Goal: Information Seeking & Learning: Learn about a topic

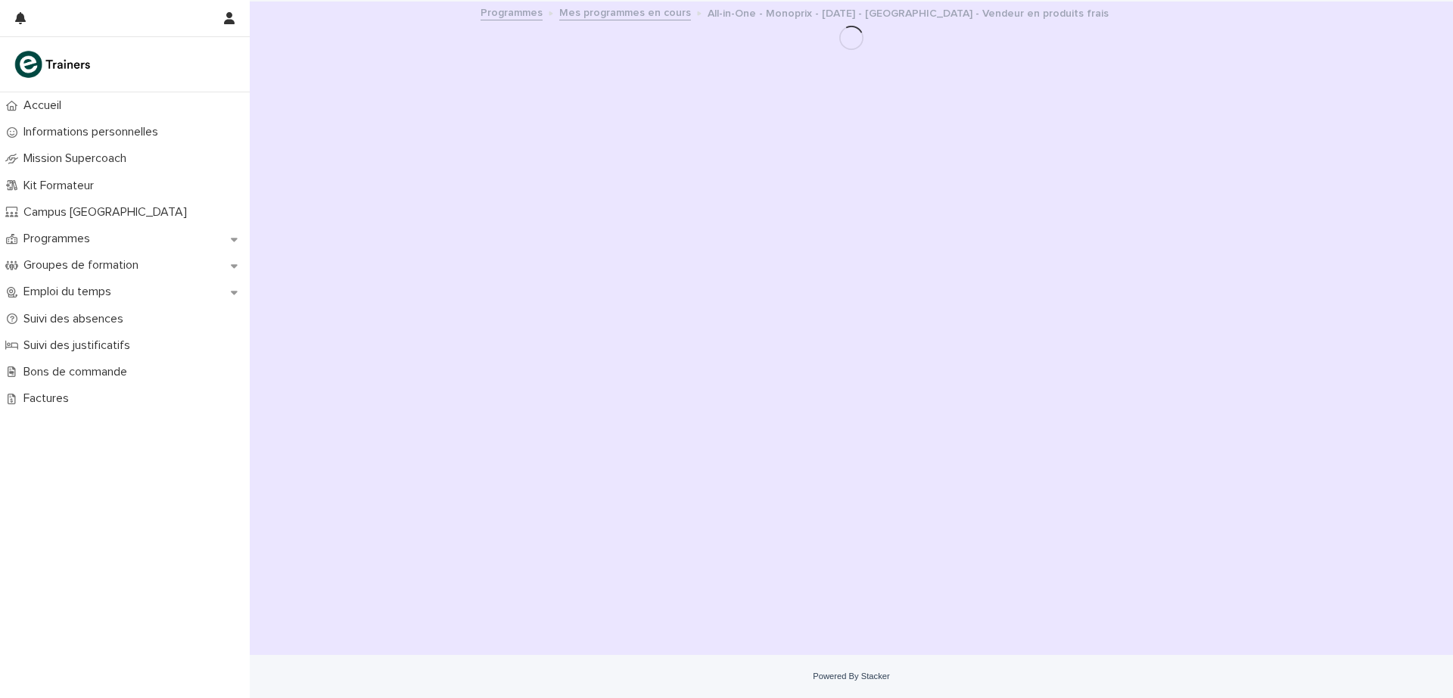
click at [86, 242] on p "Programmes" at bounding box center [59, 239] width 85 height 14
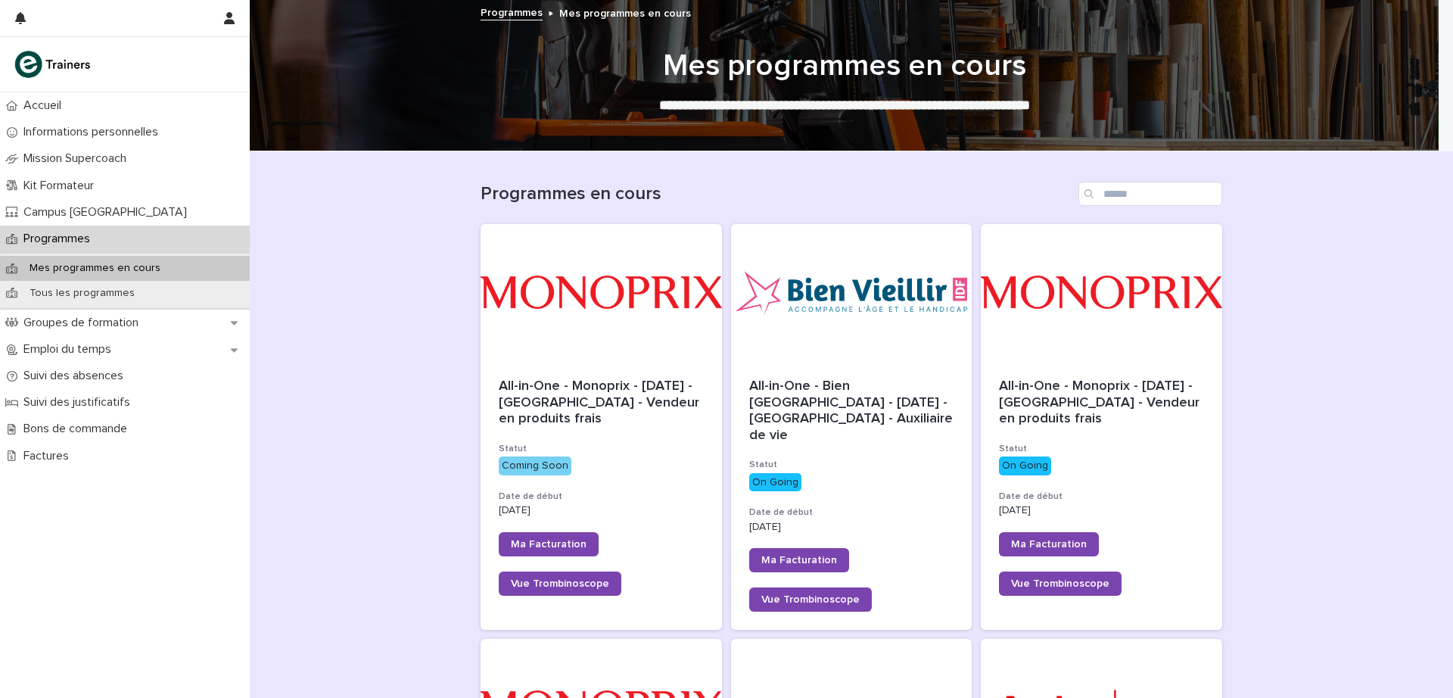
click at [589, 334] on div at bounding box center [600, 292] width 241 height 136
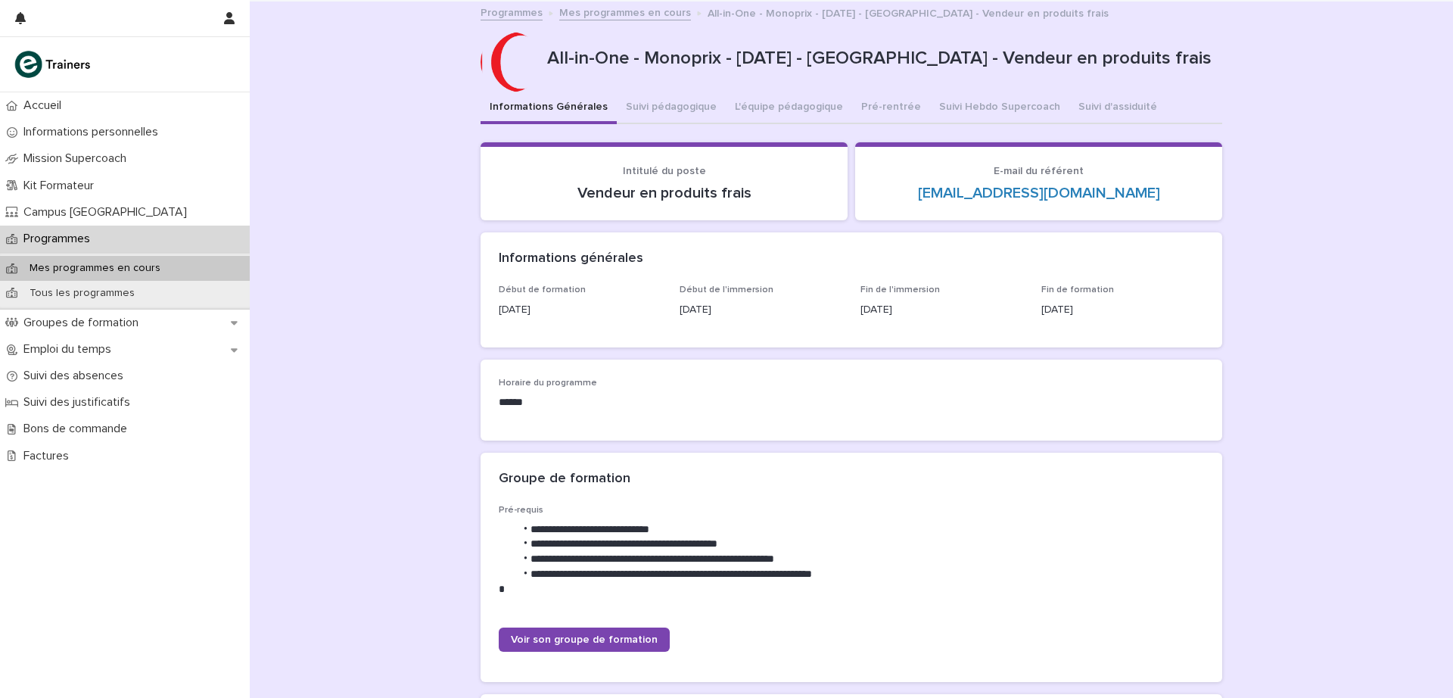
click at [881, 107] on button "Pré-rentrée" at bounding box center [891, 108] width 78 height 32
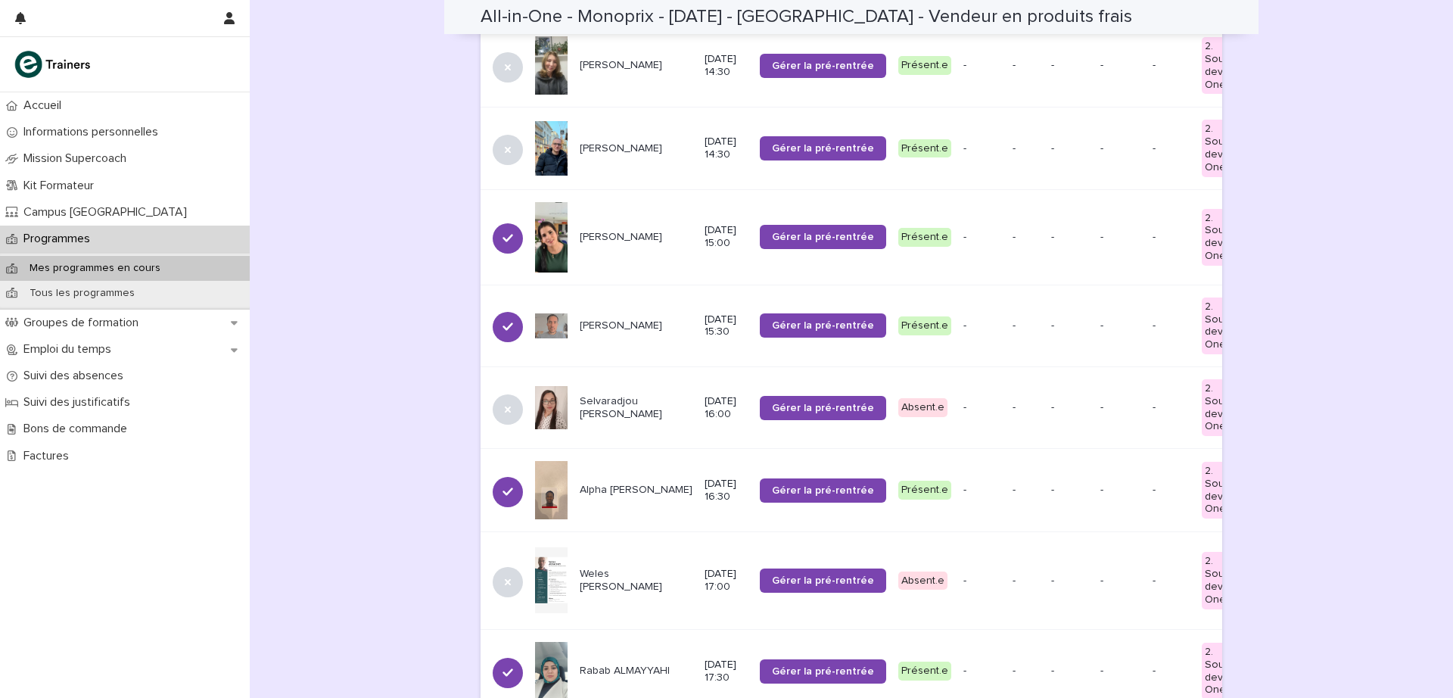
scroll to position [975, 0]
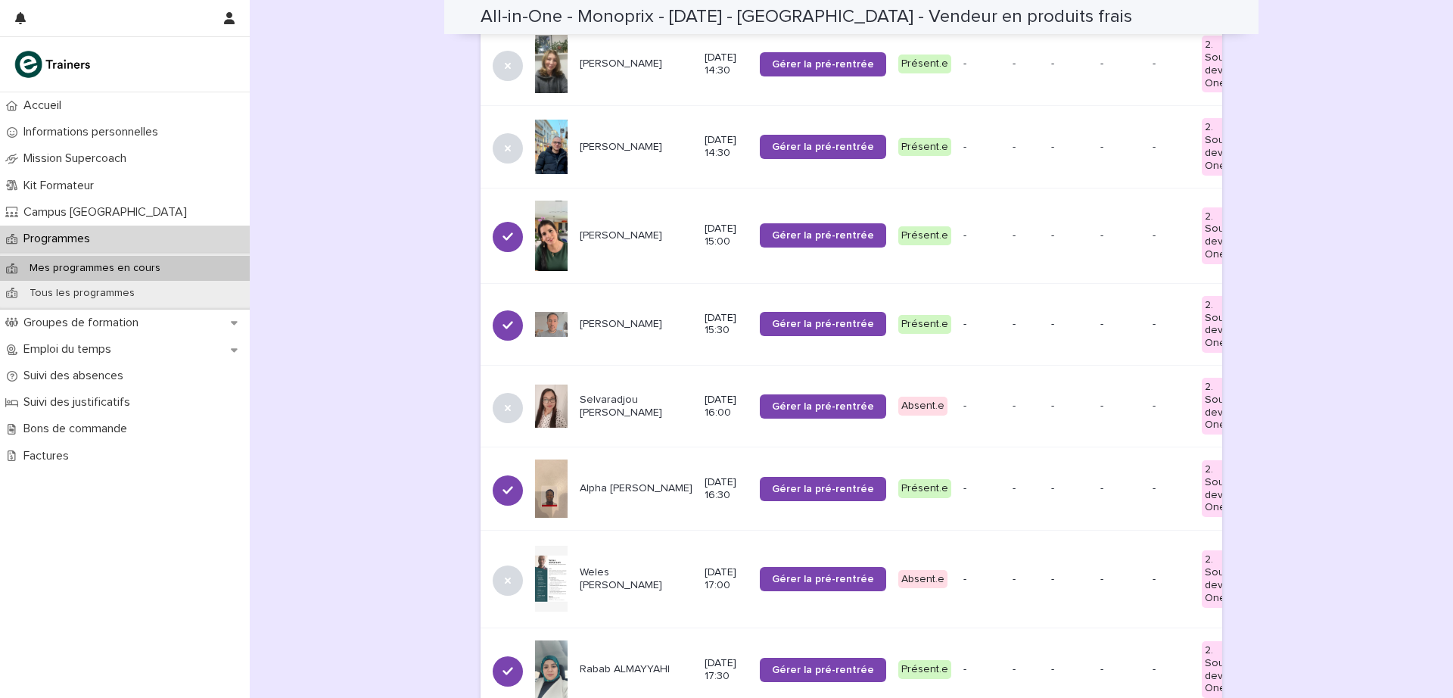
click at [591, 318] on p "[PERSON_NAME]" at bounding box center [636, 324] width 113 height 13
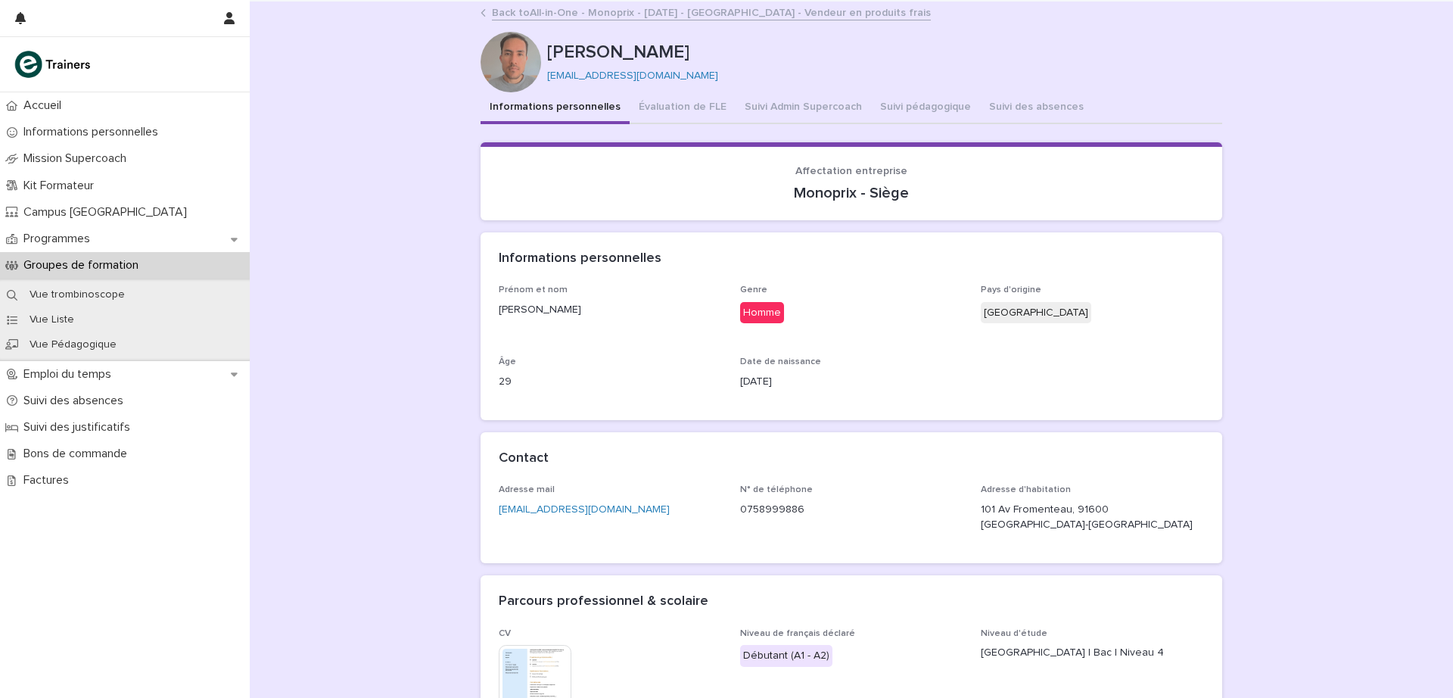
click at [545, 17] on link "Back to All-in-One - Monoprix - [DATE] - [GEOGRAPHIC_DATA] - Vendeur en produit…" at bounding box center [711, 11] width 439 height 17
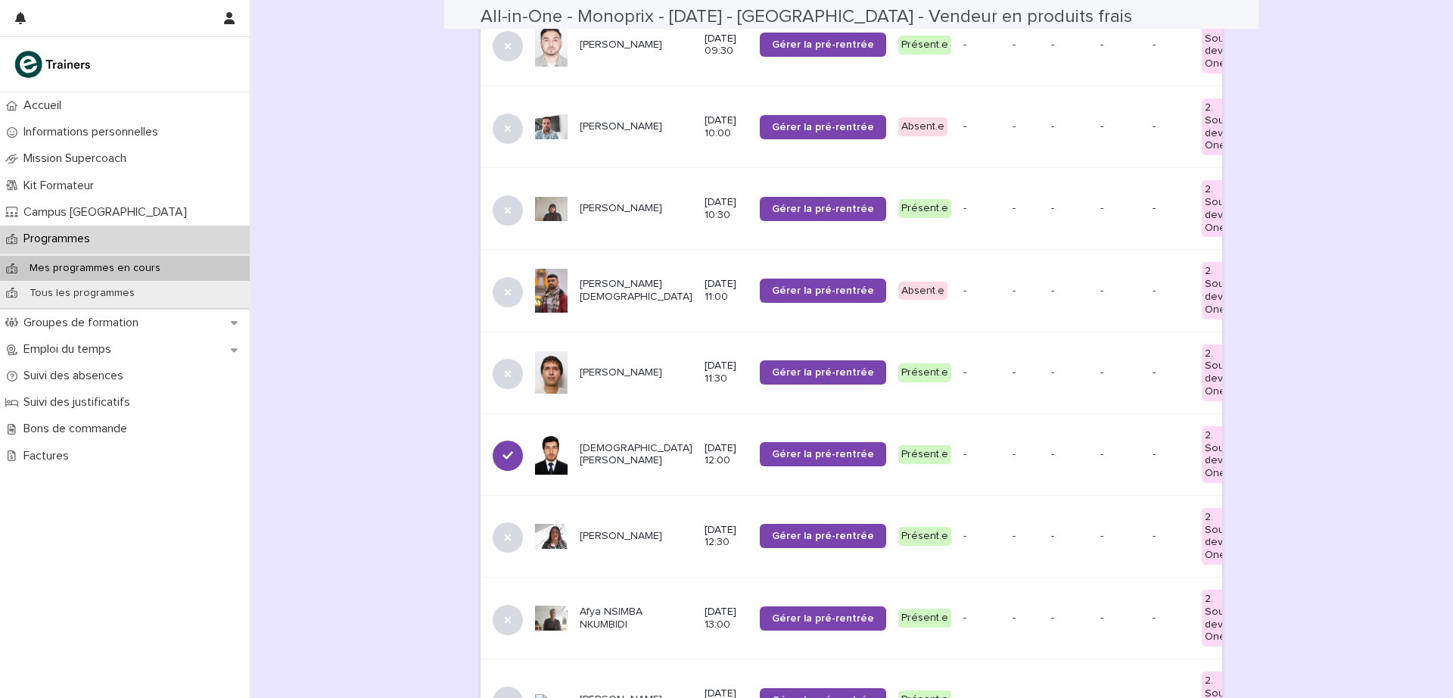
scroll to position [270, 0]
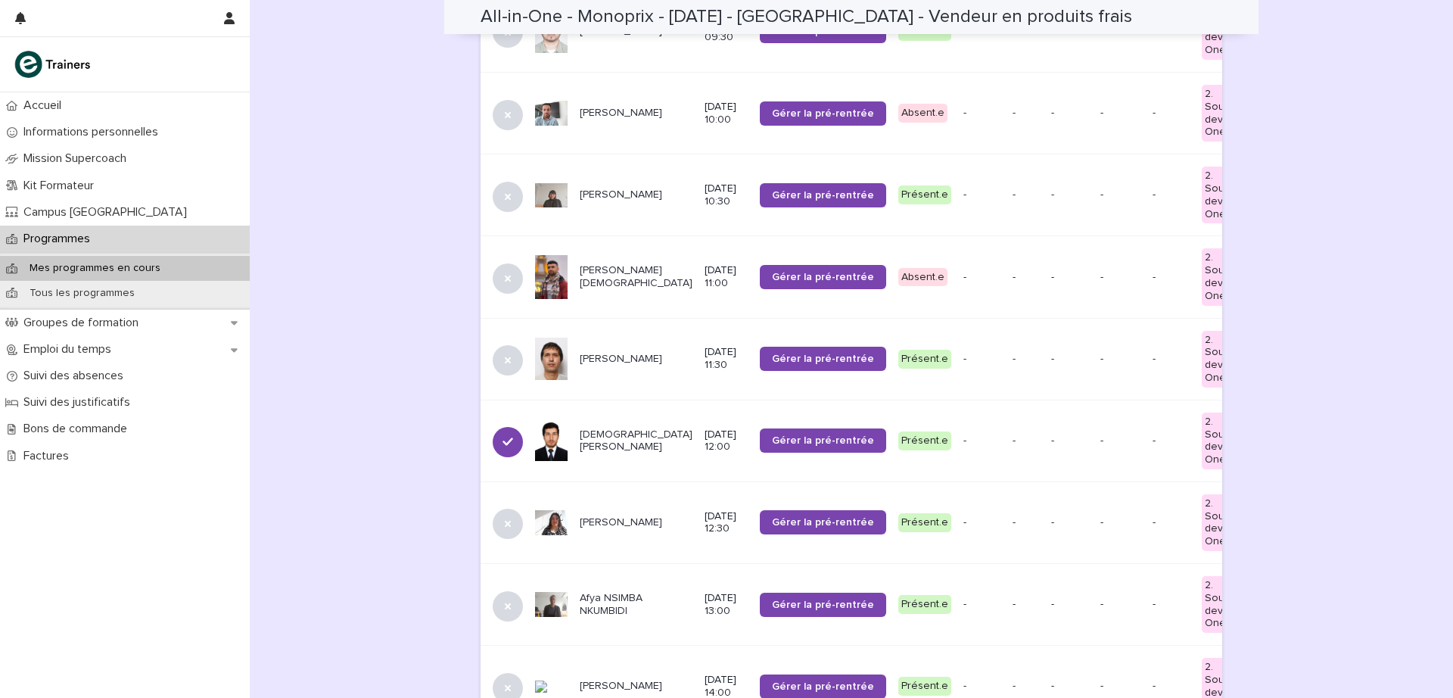
click at [594, 190] on p "[PERSON_NAME]" at bounding box center [636, 194] width 113 height 13
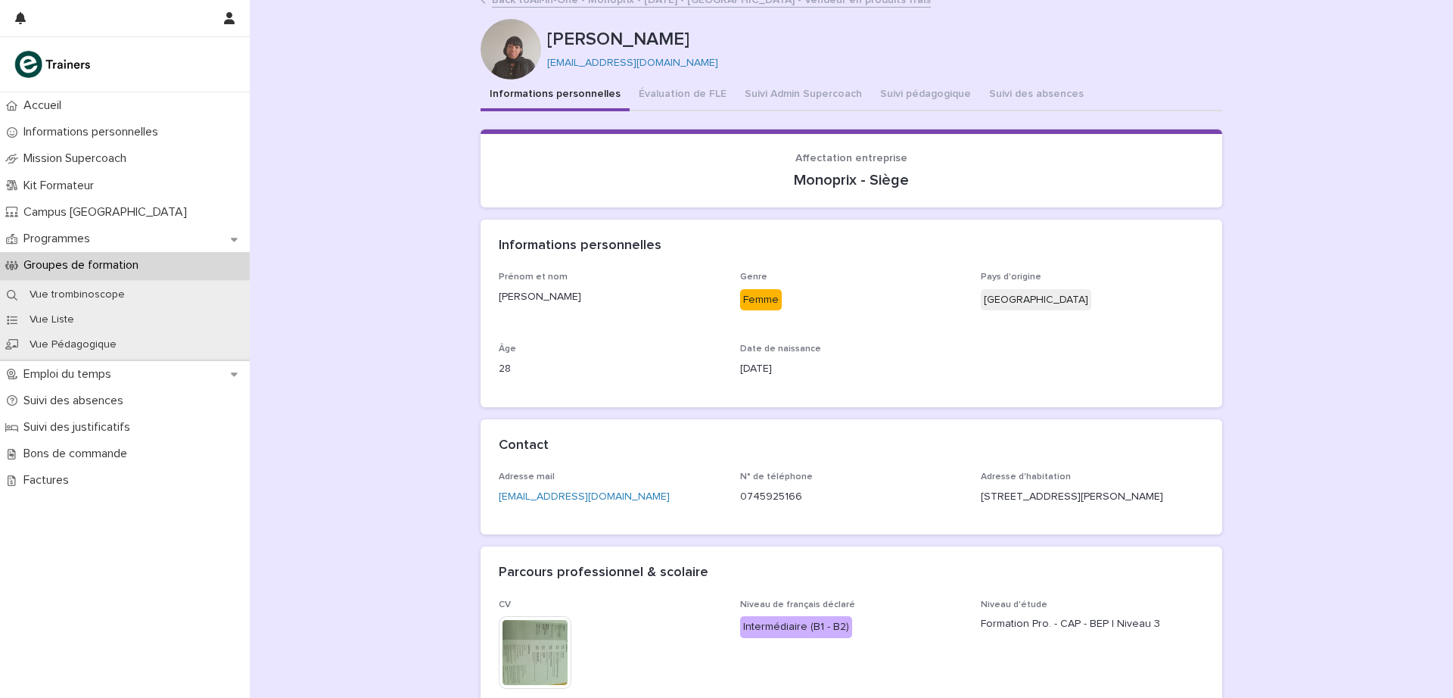
scroll to position [8, 0]
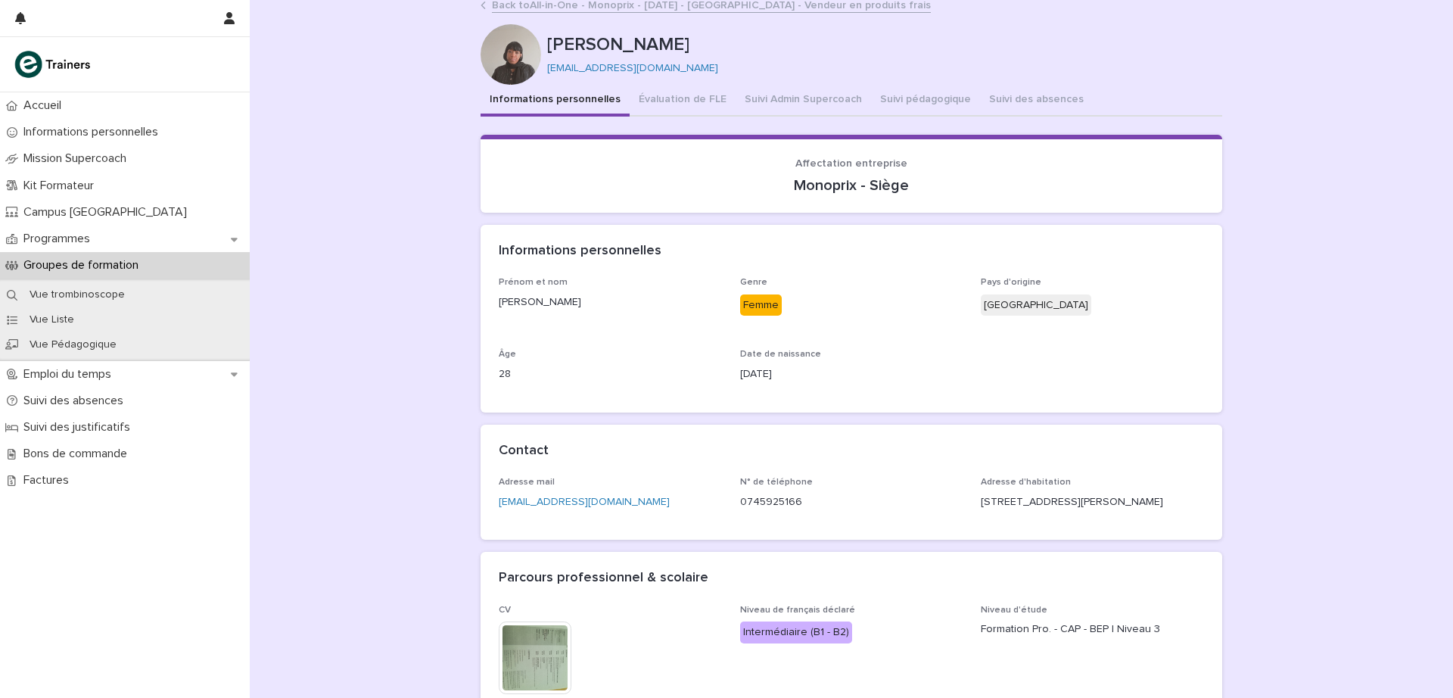
click at [800, 98] on button "Suivi Admin Supercoach" at bounding box center [802, 101] width 135 height 32
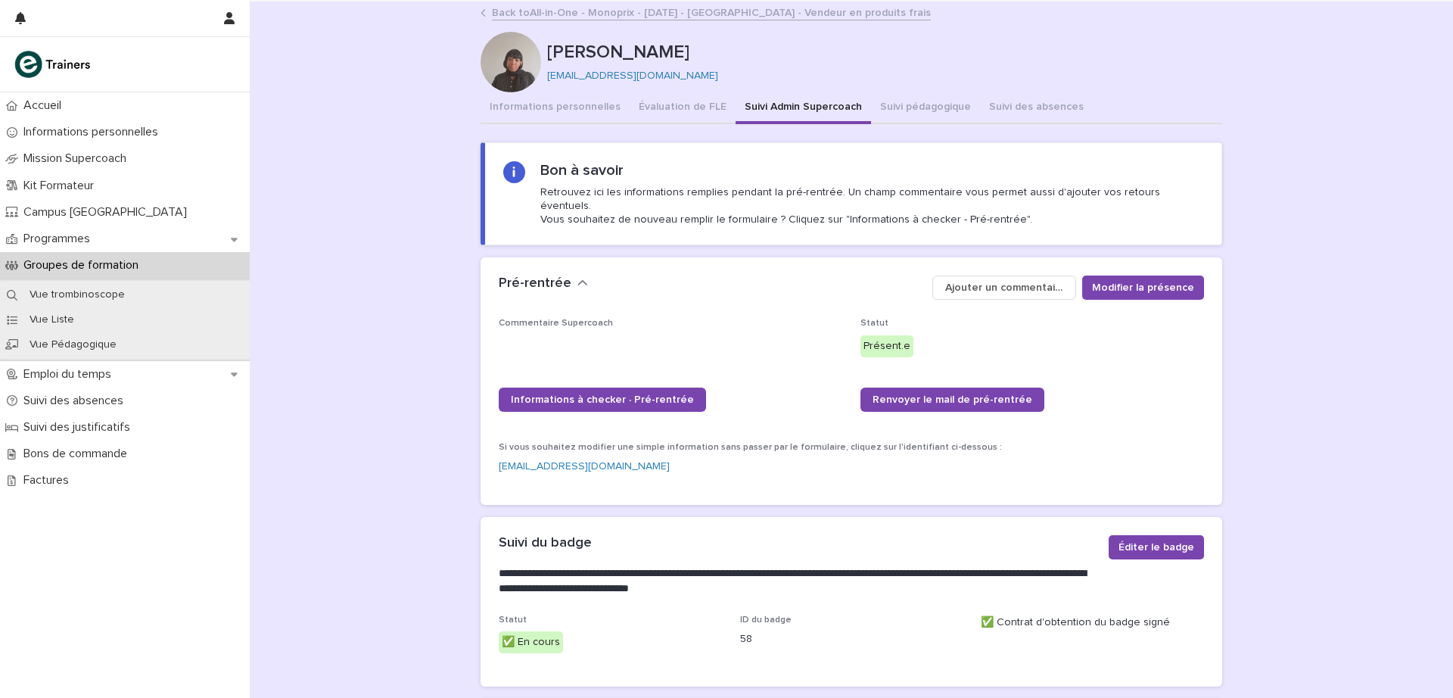
click at [498, 11] on link "Back to All-in-One - Monoprix - [DATE] - [GEOGRAPHIC_DATA] - Vendeur en produit…" at bounding box center [711, 11] width 439 height 17
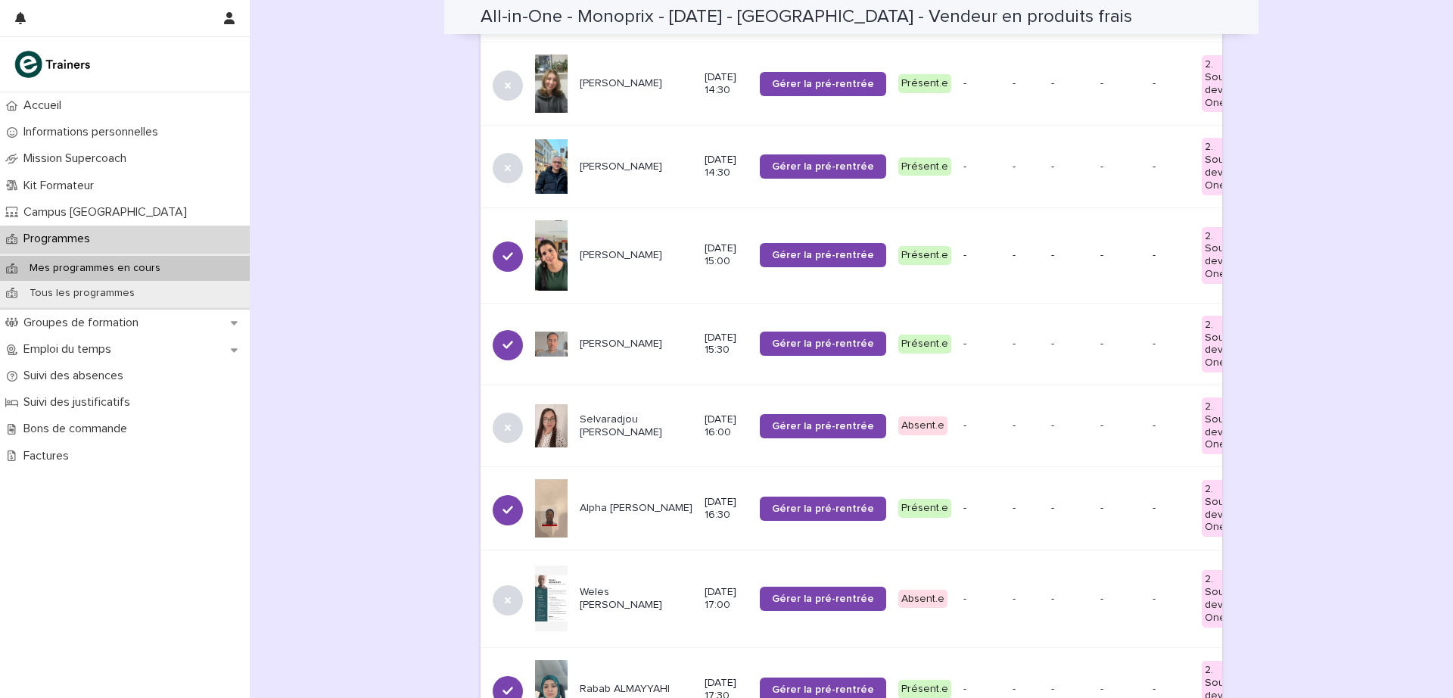
scroll to position [951, 0]
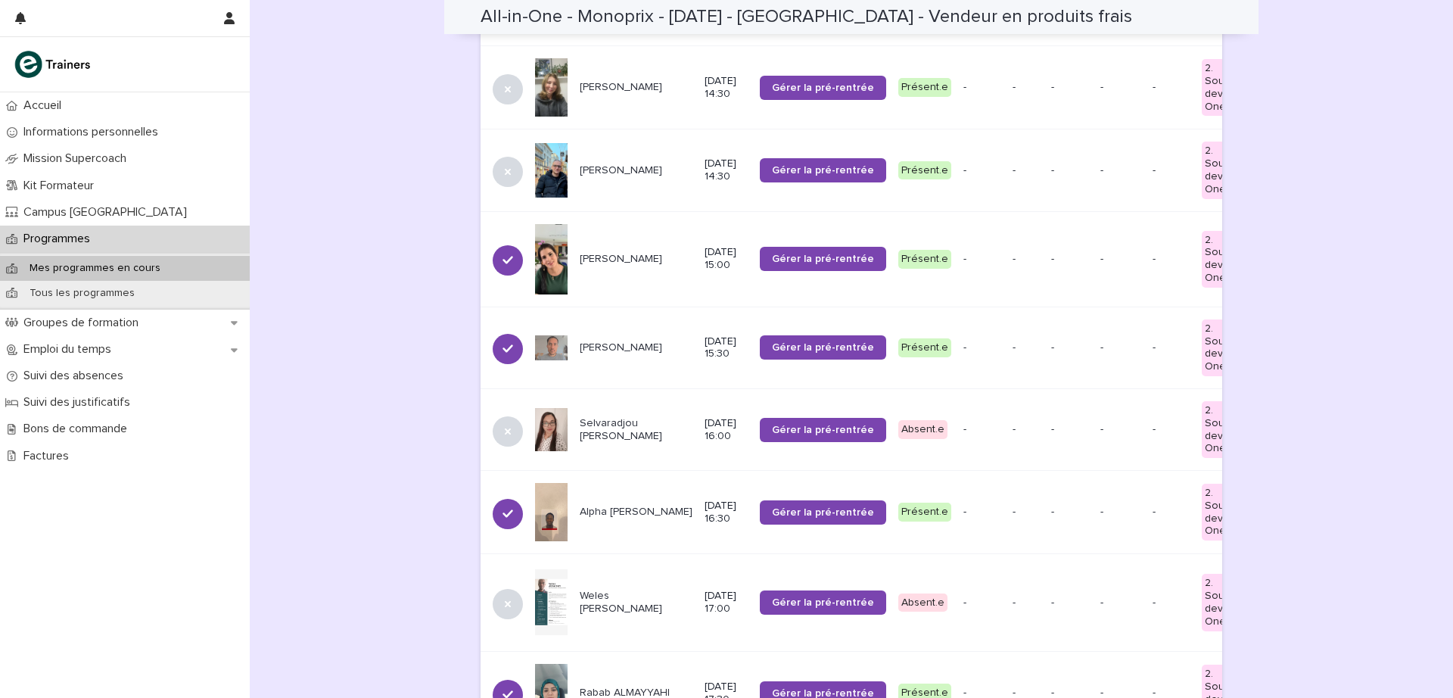
click at [599, 505] on p "Alpha [PERSON_NAME]" at bounding box center [636, 511] width 113 height 13
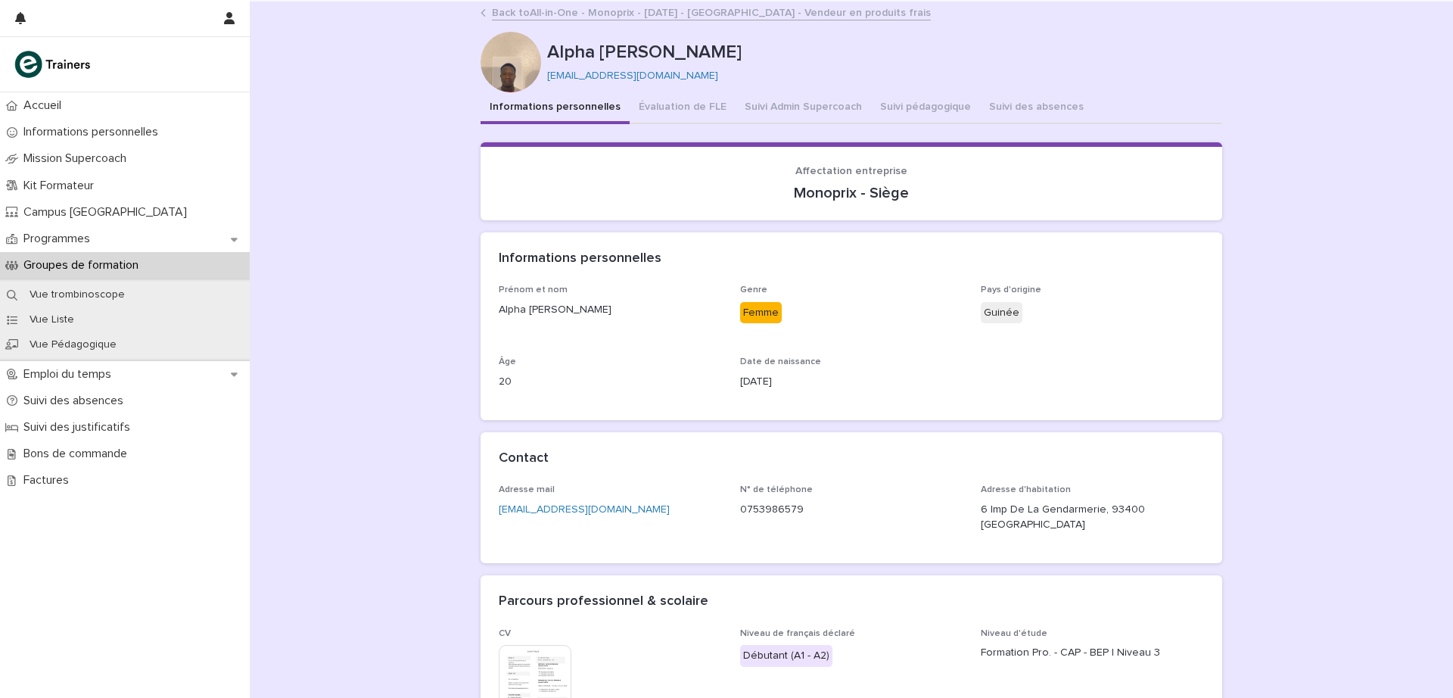
click at [749, 107] on button "Suivi Admin Supercoach" at bounding box center [802, 108] width 135 height 32
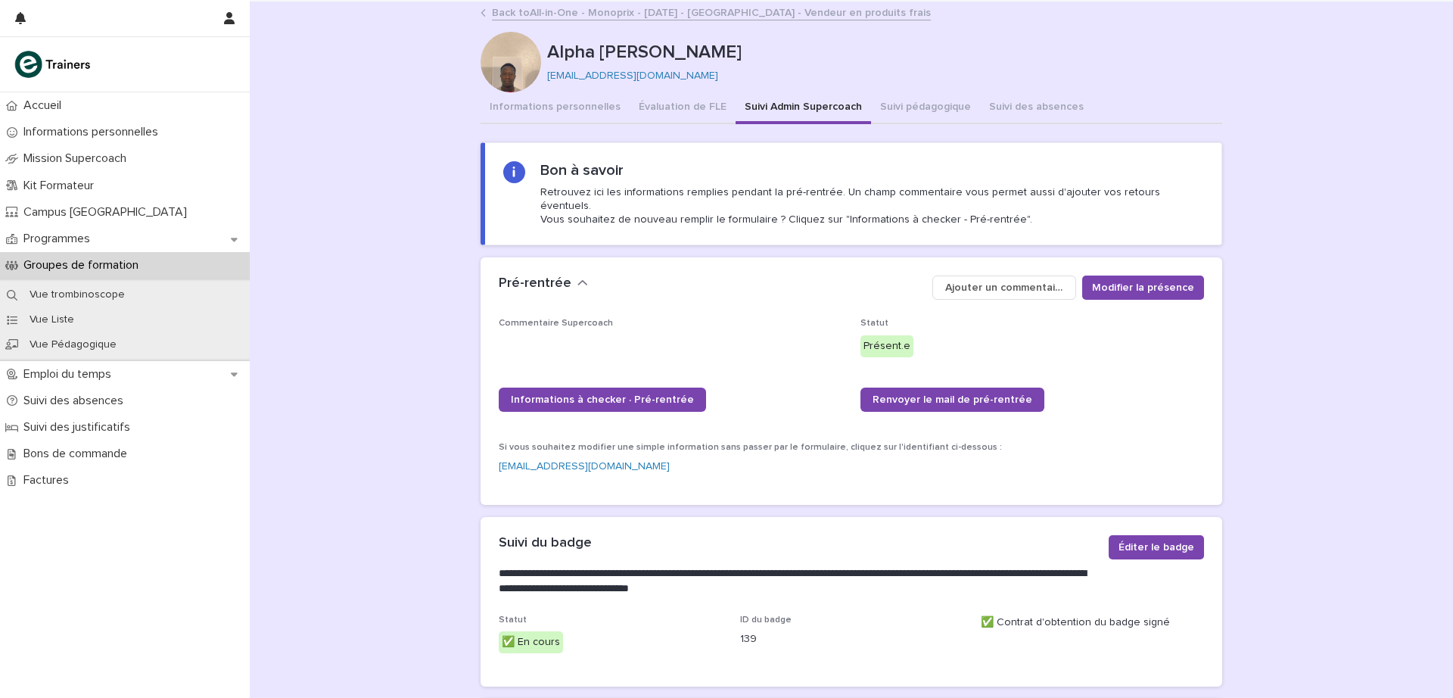
click at [521, 13] on link "Back to All-in-One - Monoprix - [DATE] - [GEOGRAPHIC_DATA] - Vendeur en produit…" at bounding box center [711, 11] width 439 height 17
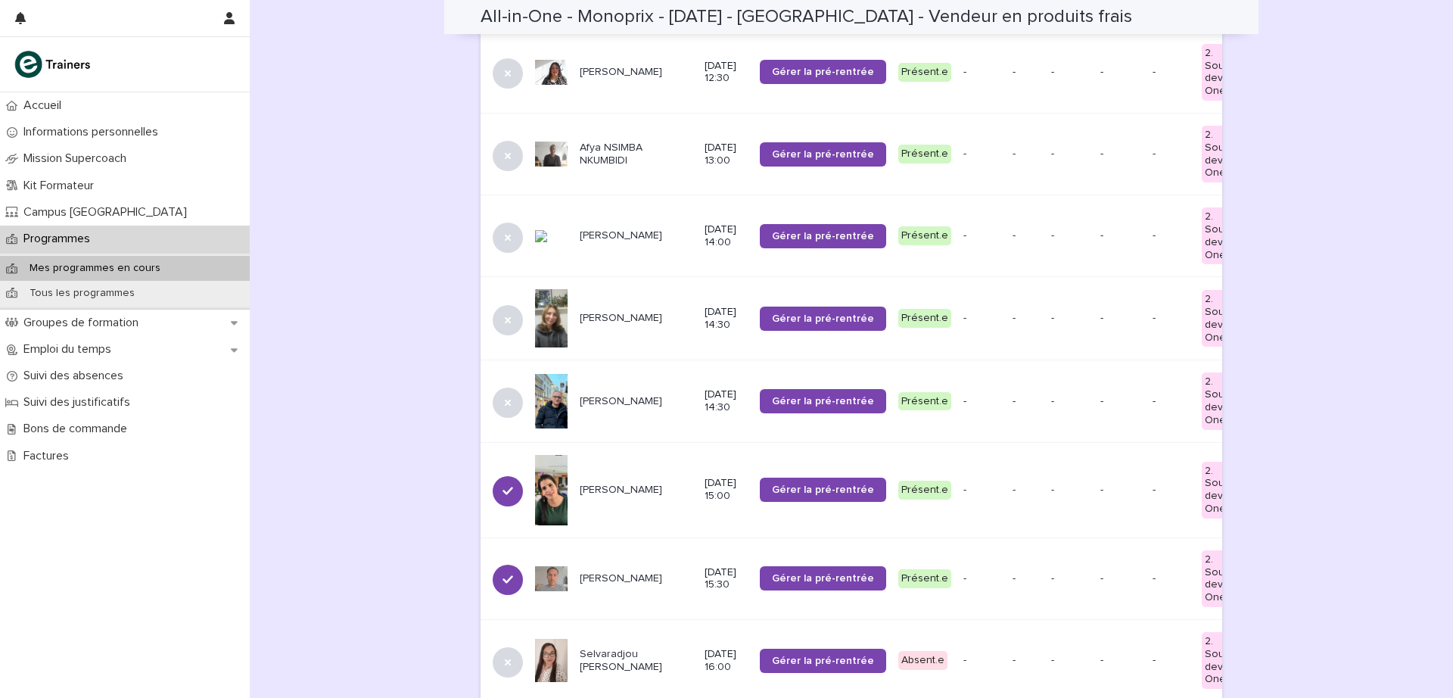
scroll to position [773, 0]
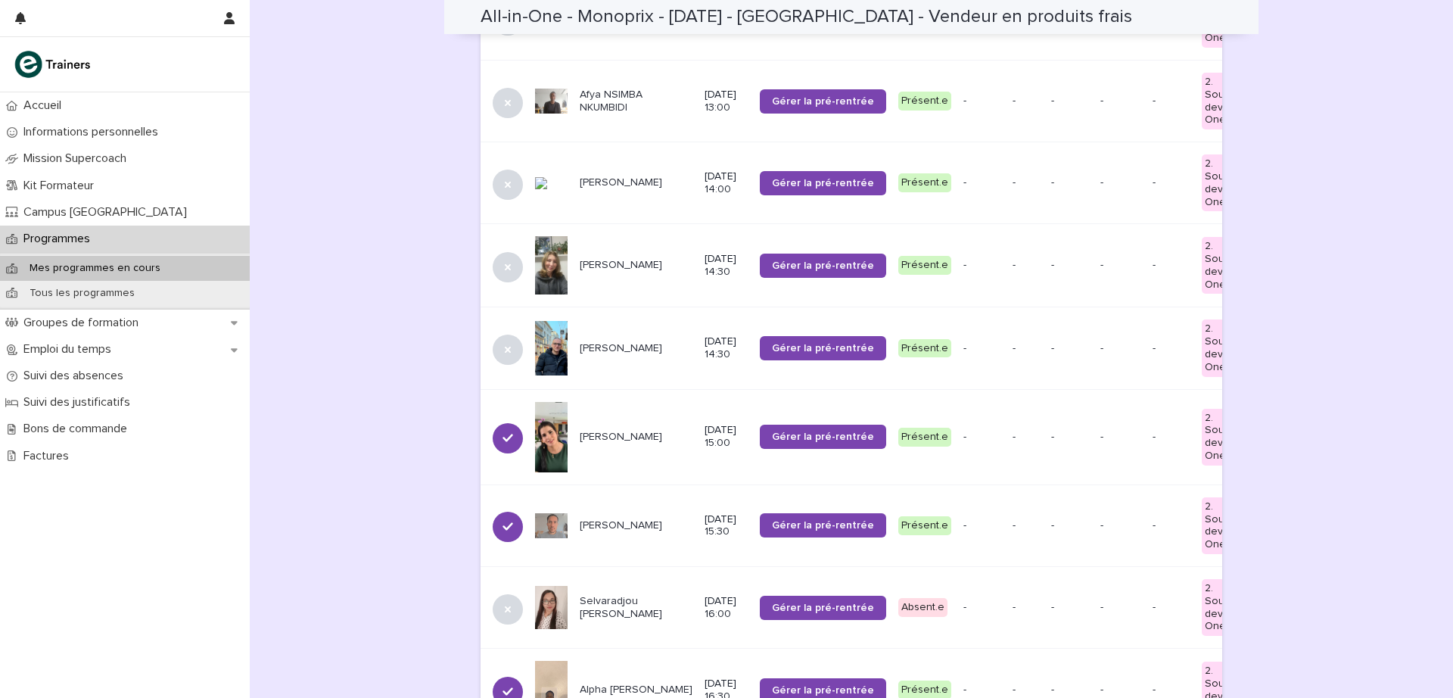
click at [590, 342] on p "[PERSON_NAME]" at bounding box center [636, 348] width 113 height 13
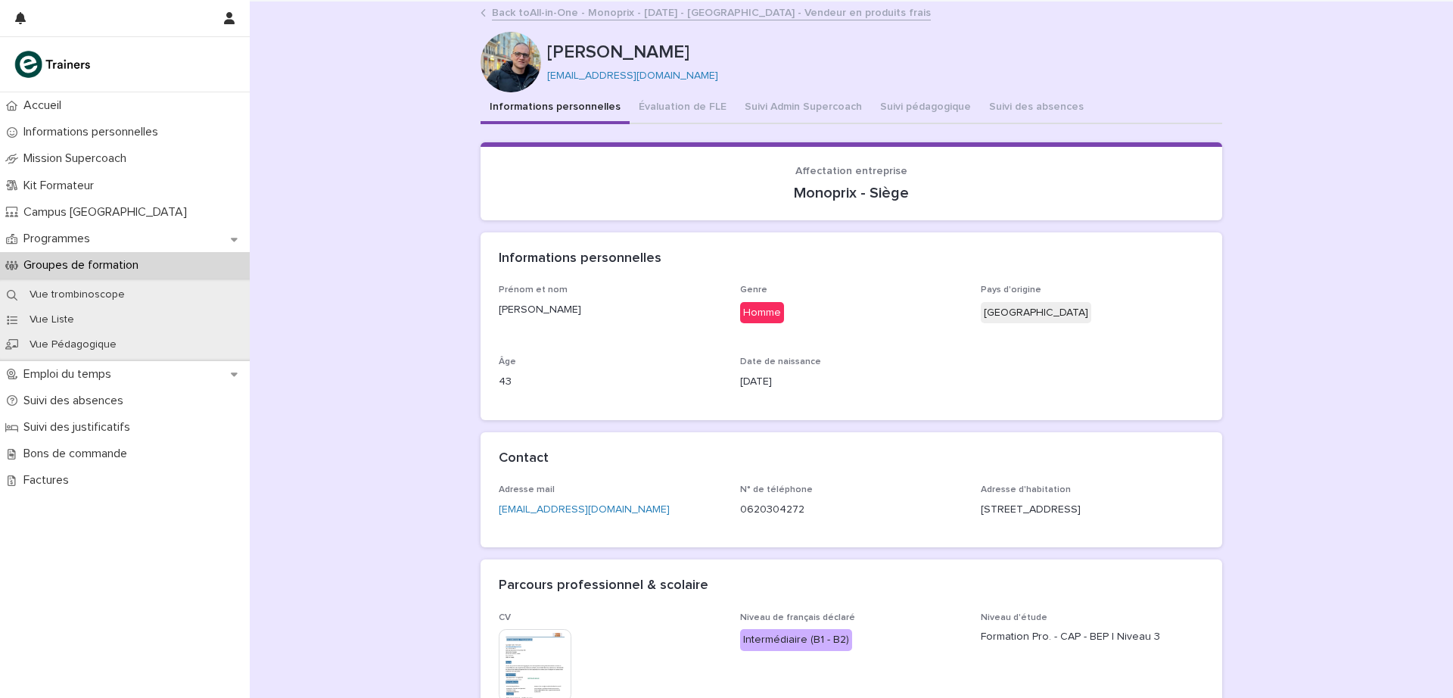
click at [794, 101] on button "Suivi Admin Supercoach" at bounding box center [802, 108] width 135 height 32
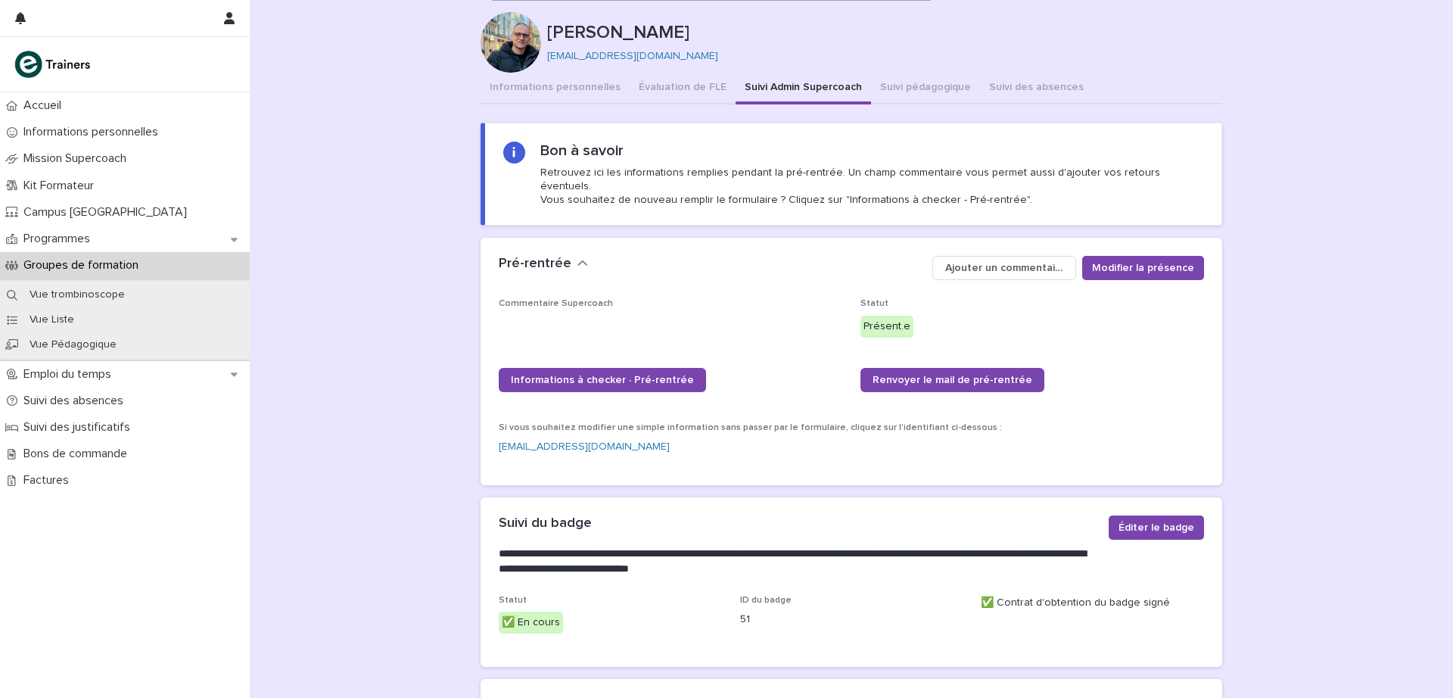
scroll to position [17, 0]
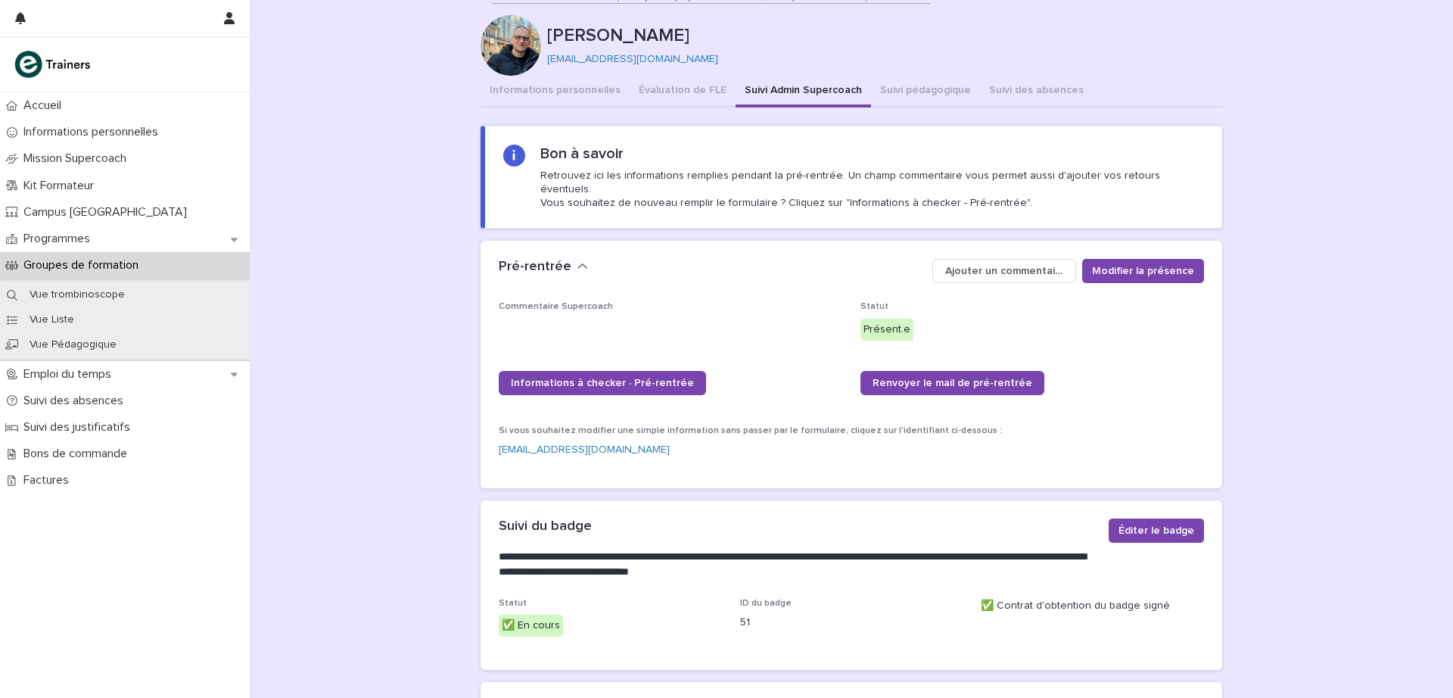
click at [577, 95] on button "Informations personnelles" at bounding box center [554, 92] width 149 height 32
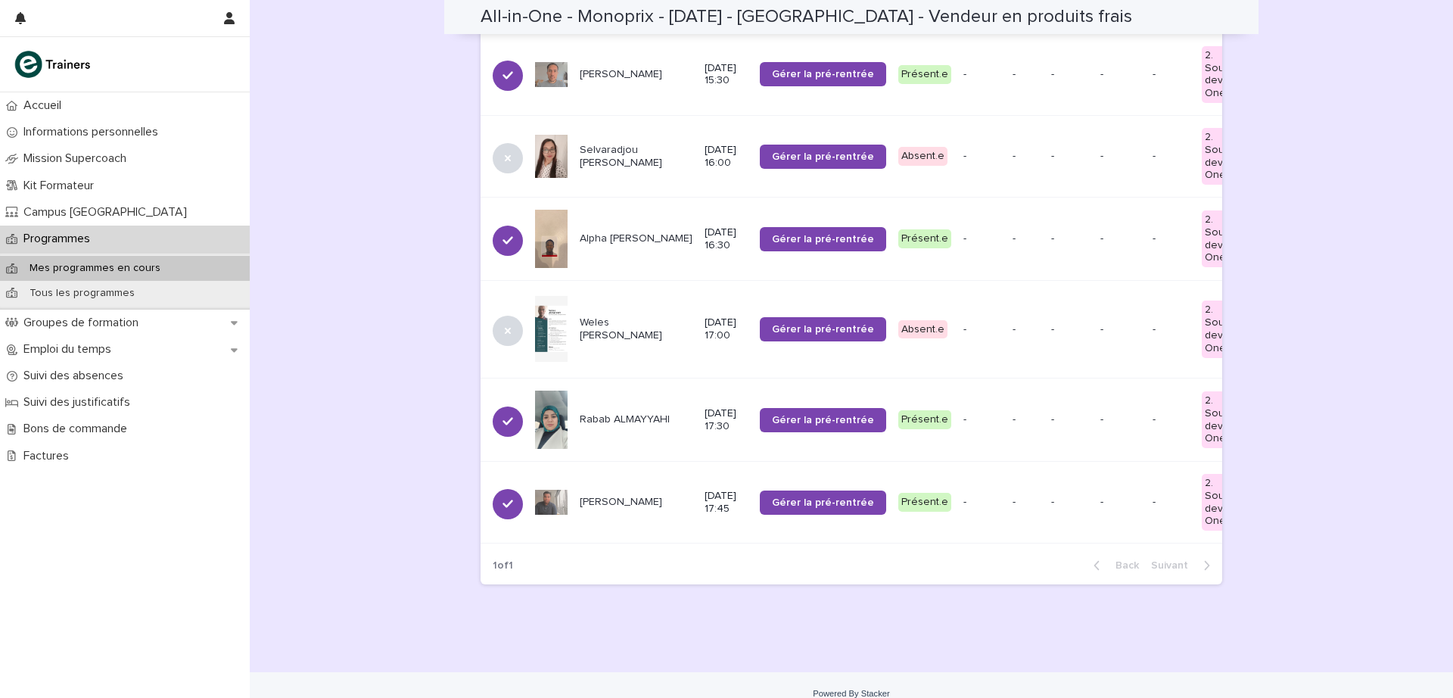
scroll to position [1238, 0]
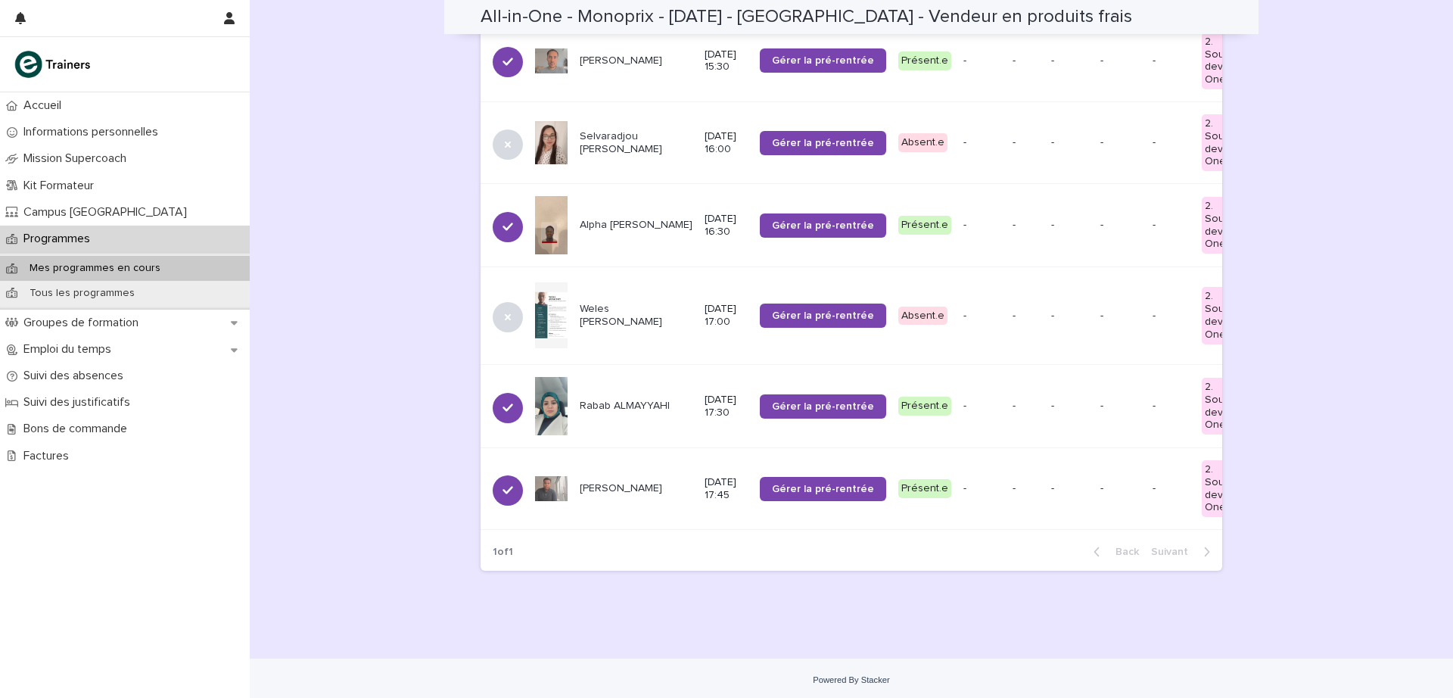
click at [605, 482] on p "[PERSON_NAME]" at bounding box center [636, 488] width 113 height 13
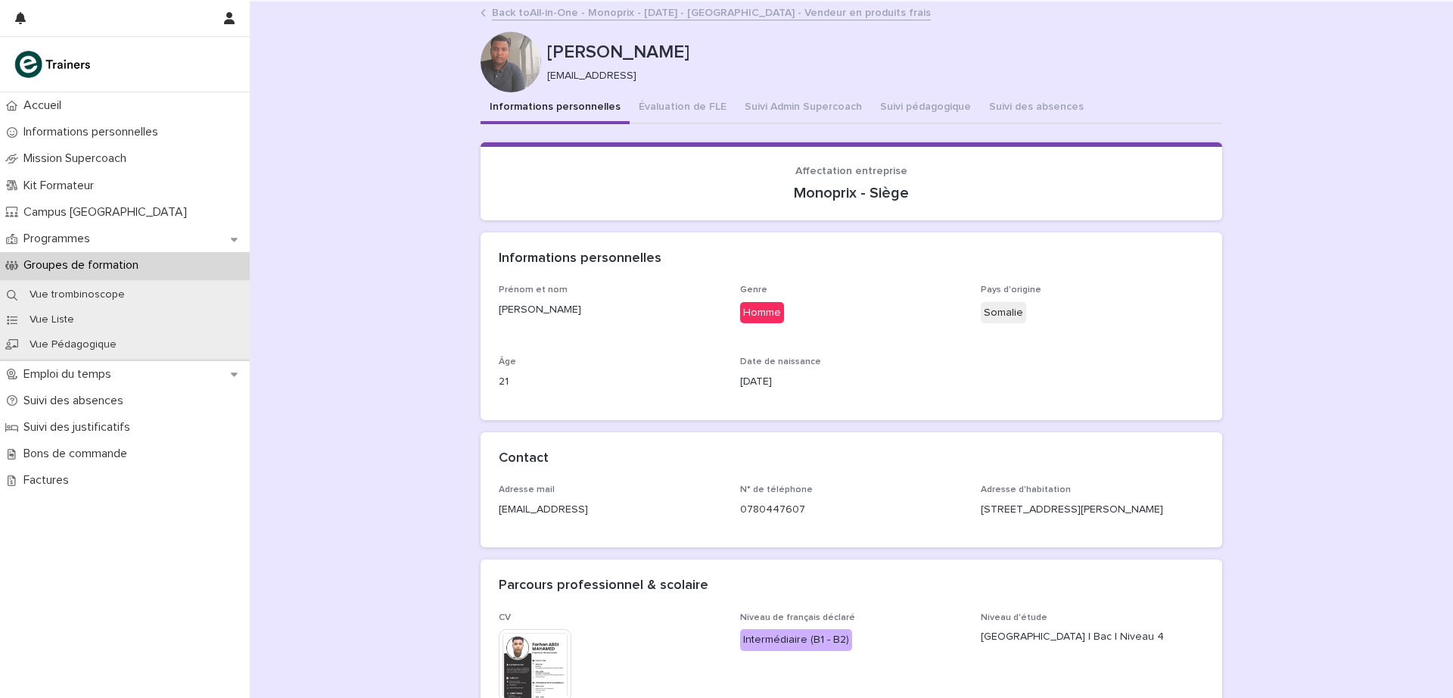
click at [810, 107] on button "Suivi Admin Supercoach" at bounding box center [802, 108] width 135 height 32
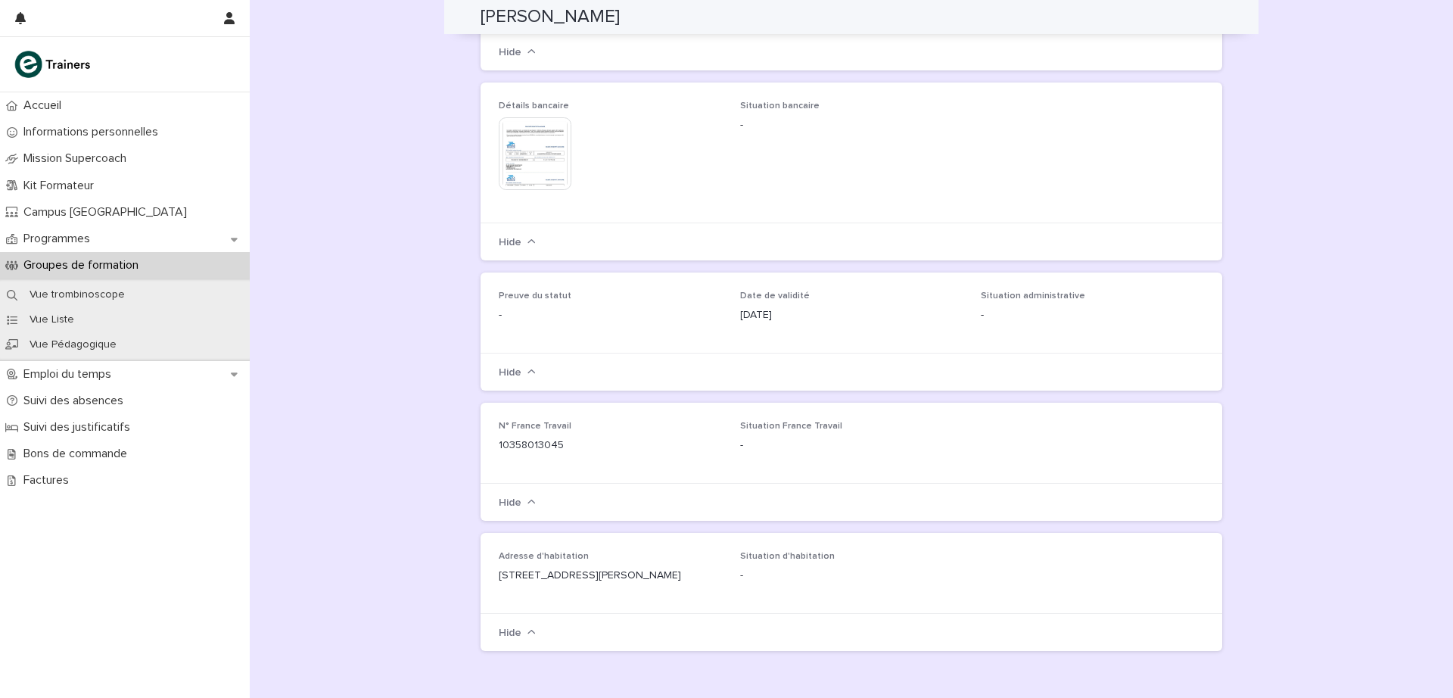
scroll to position [1199, 0]
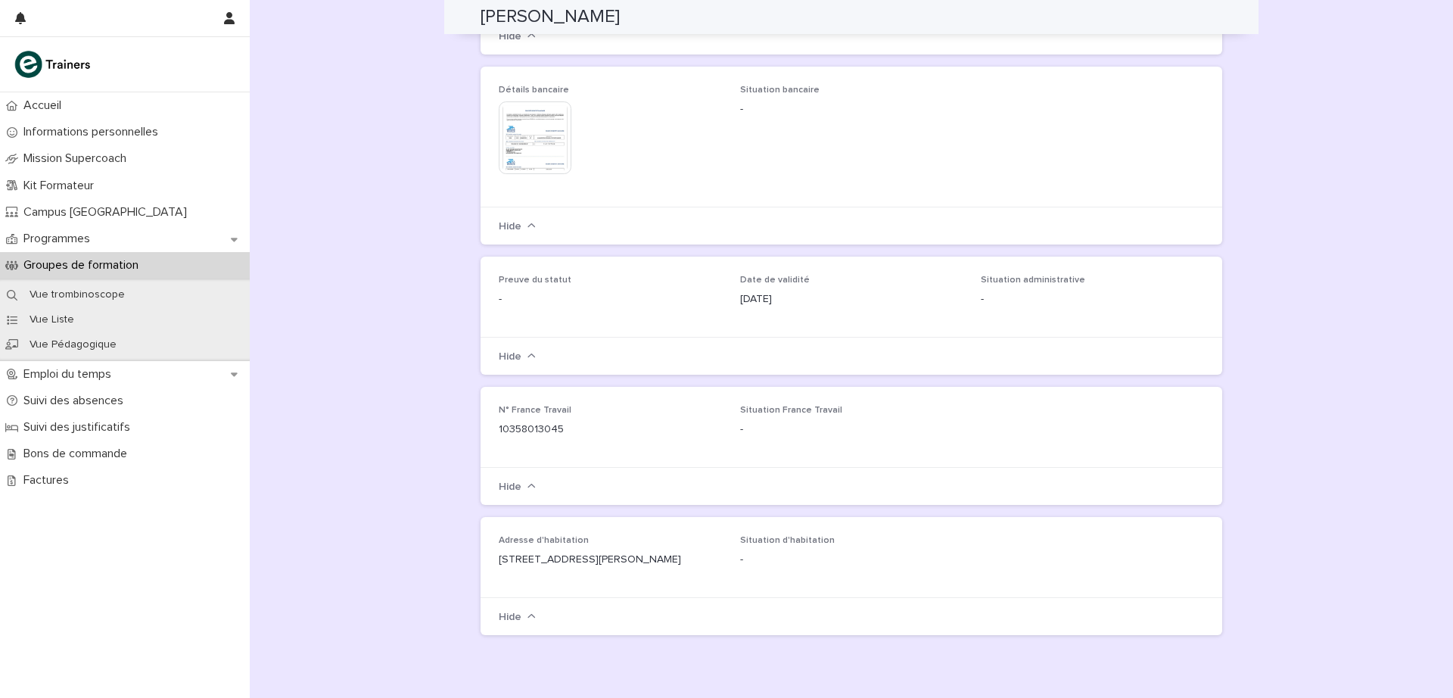
click at [75, 237] on p "Programmes" at bounding box center [59, 239] width 85 height 14
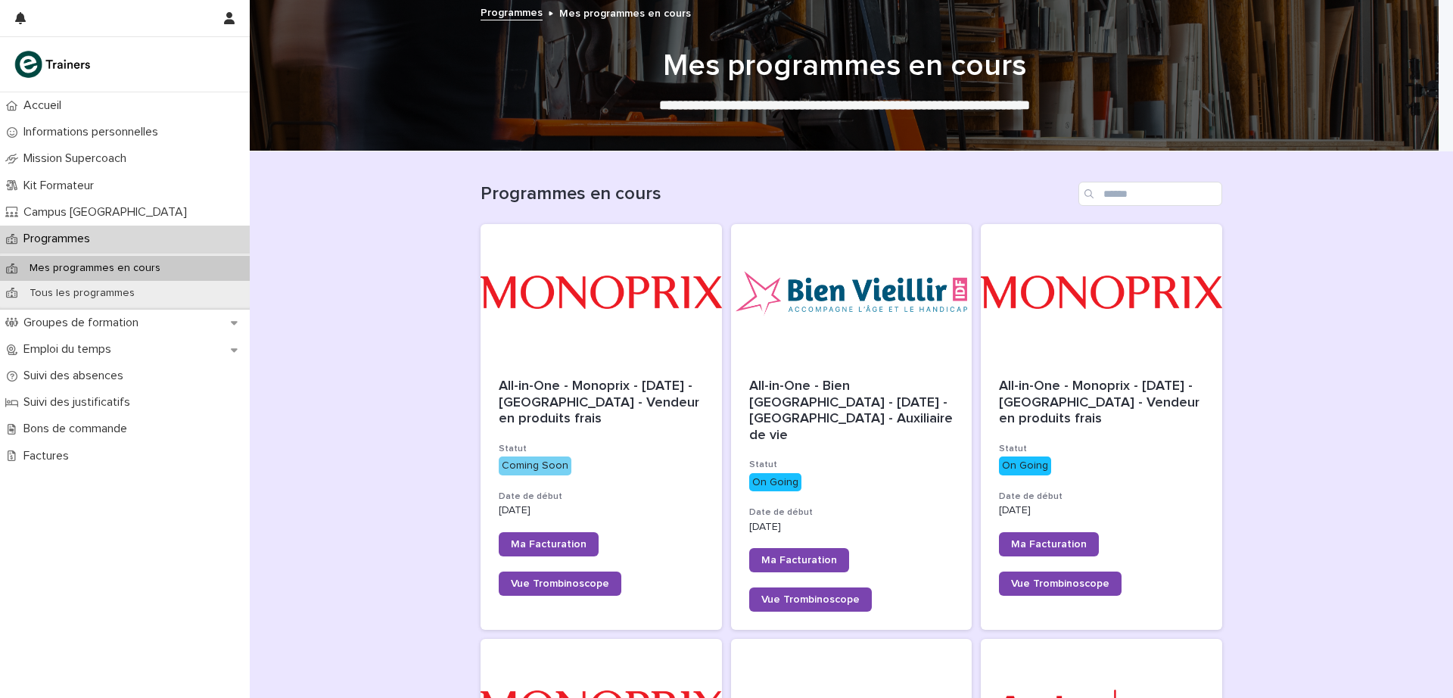
click at [1092, 366] on div "All-in-One - Monoprix - [DATE] - [GEOGRAPHIC_DATA] - Vendeur en produits frais …" at bounding box center [1101, 486] width 241 height 253
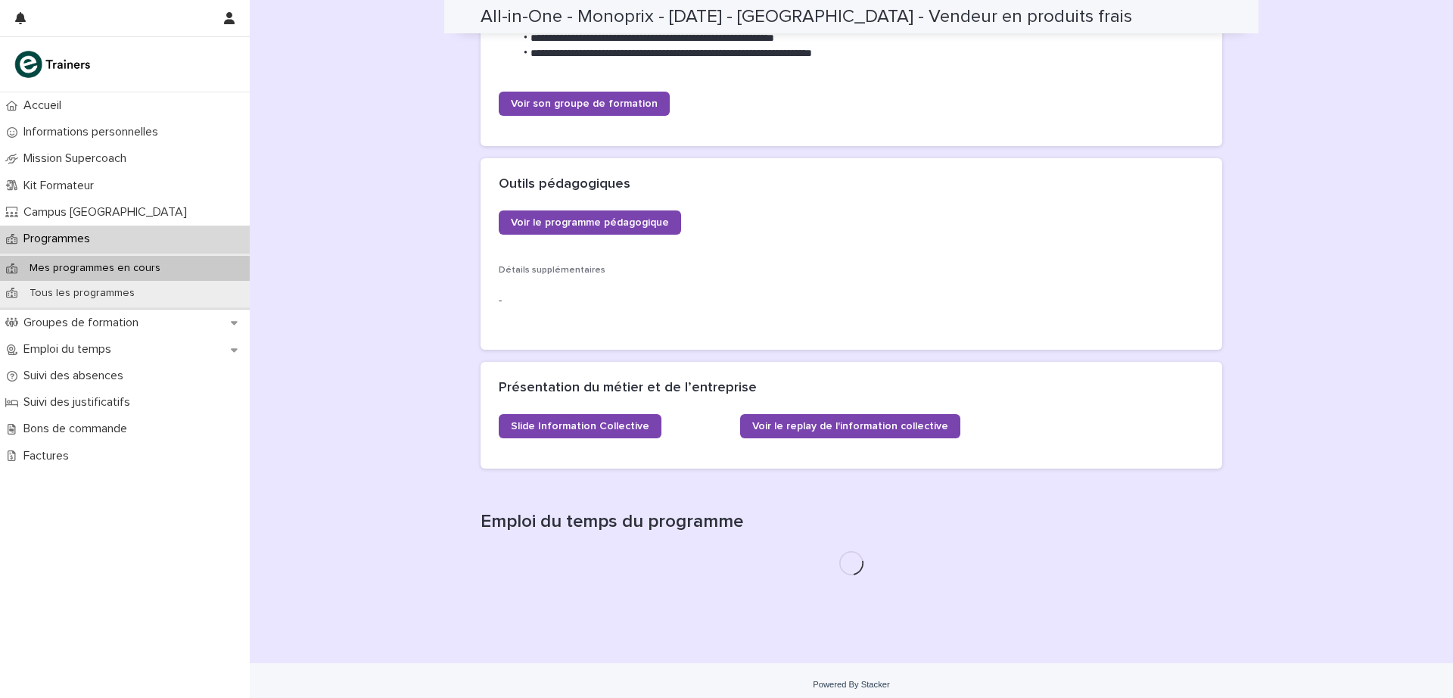
scroll to position [529, 0]
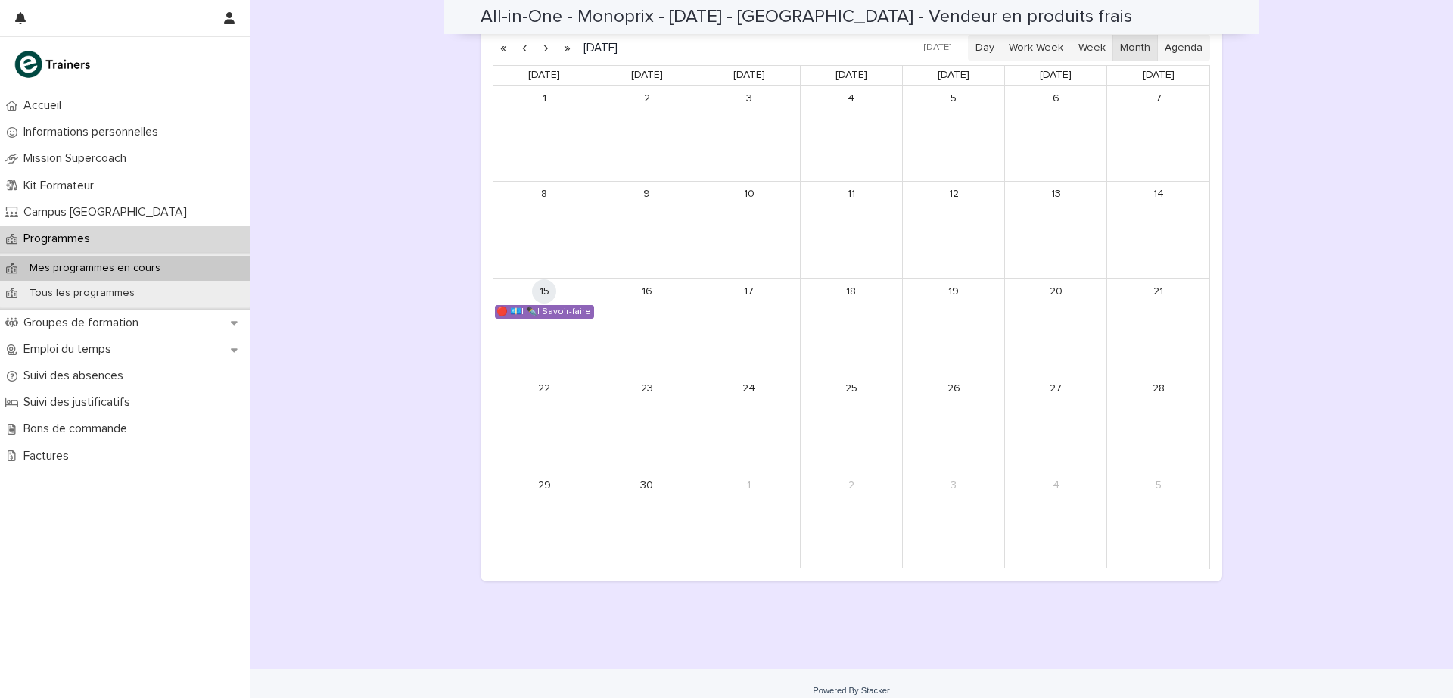
scroll to position [1093, 0]
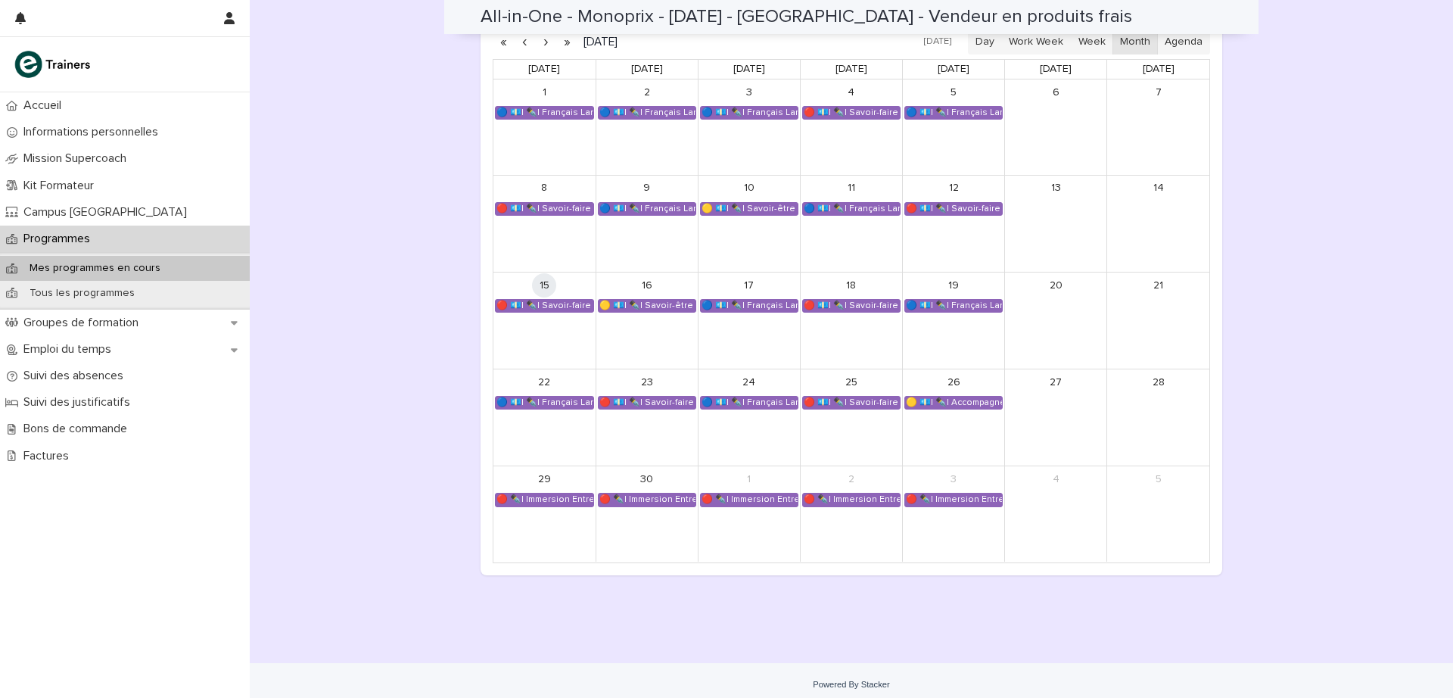
click at [844, 309] on div "🔴 💶| ✒️| Savoir-faire métier - Approvisionnement du rayon" at bounding box center [851, 306] width 97 height 12
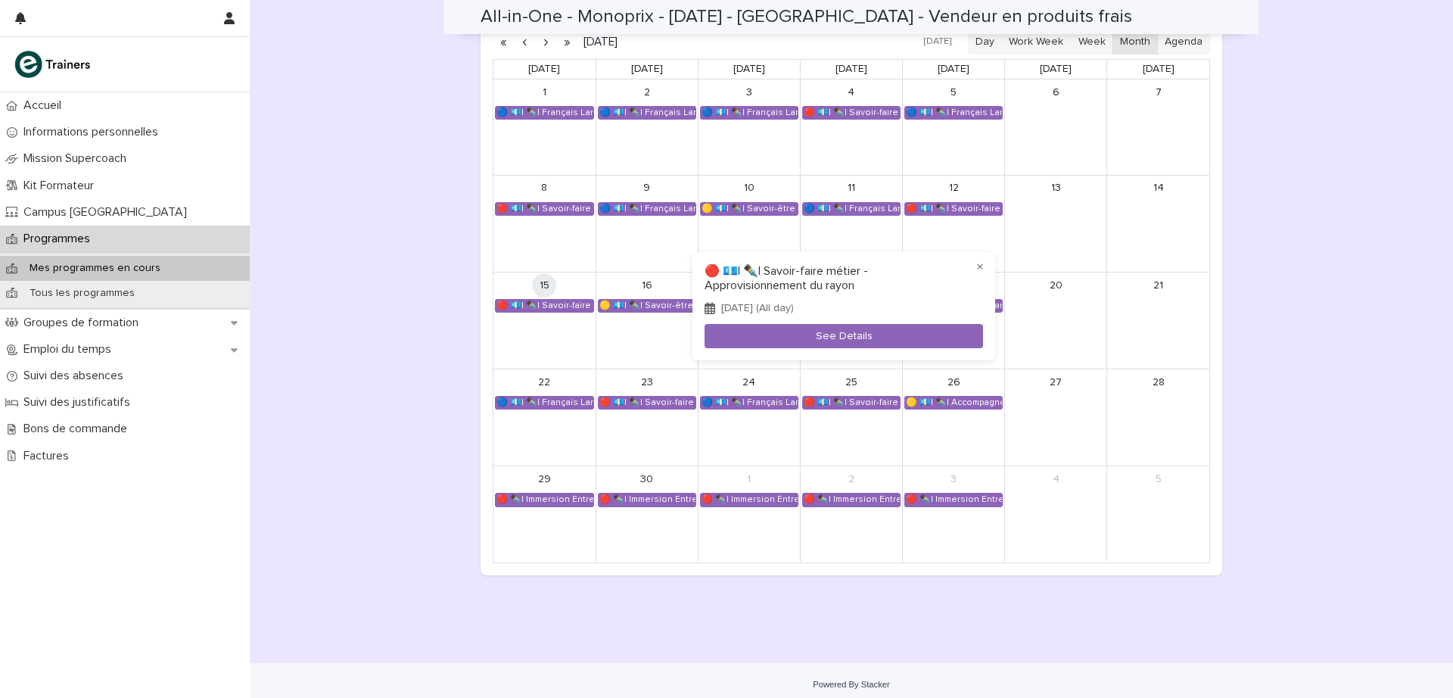
click at [835, 337] on button "See Details" at bounding box center [843, 336] width 278 height 25
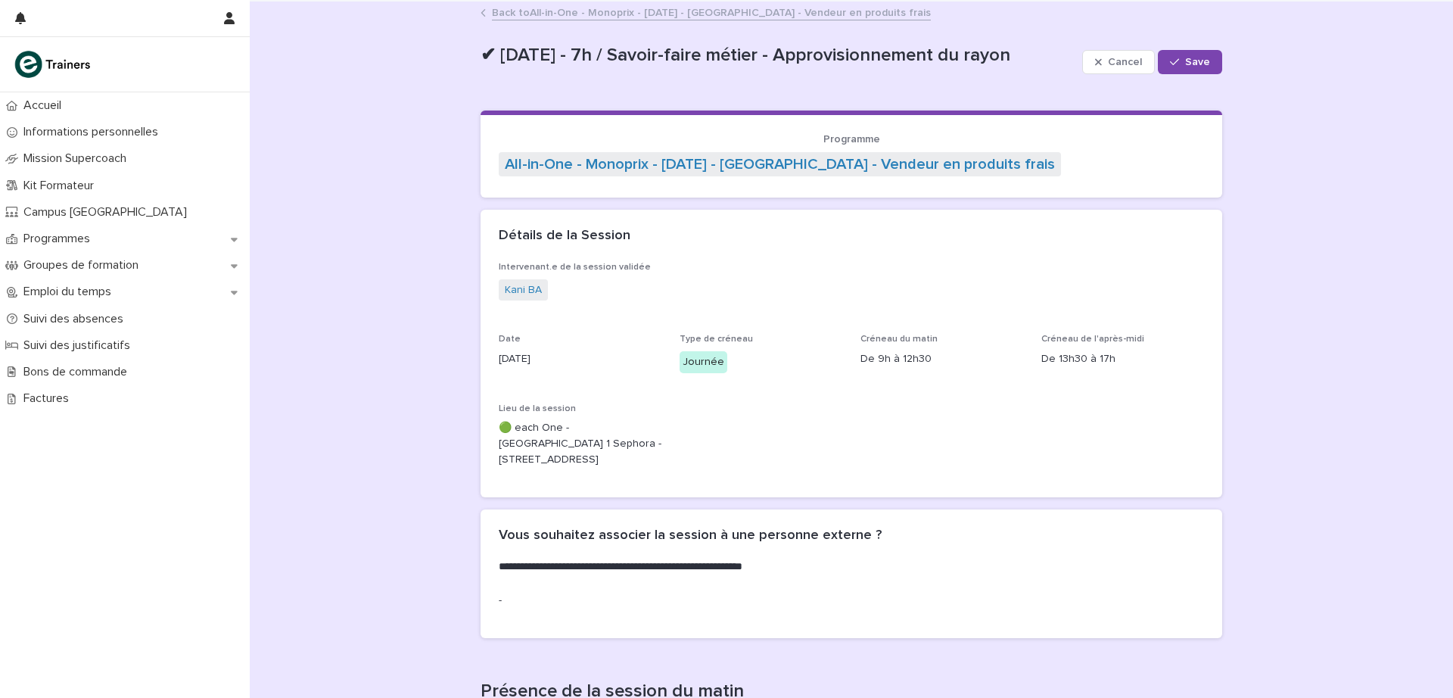
click at [496, 11] on link "Back to All-in-One - Monoprix - [DATE] - [GEOGRAPHIC_DATA] - Vendeur en produit…" at bounding box center [711, 11] width 439 height 17
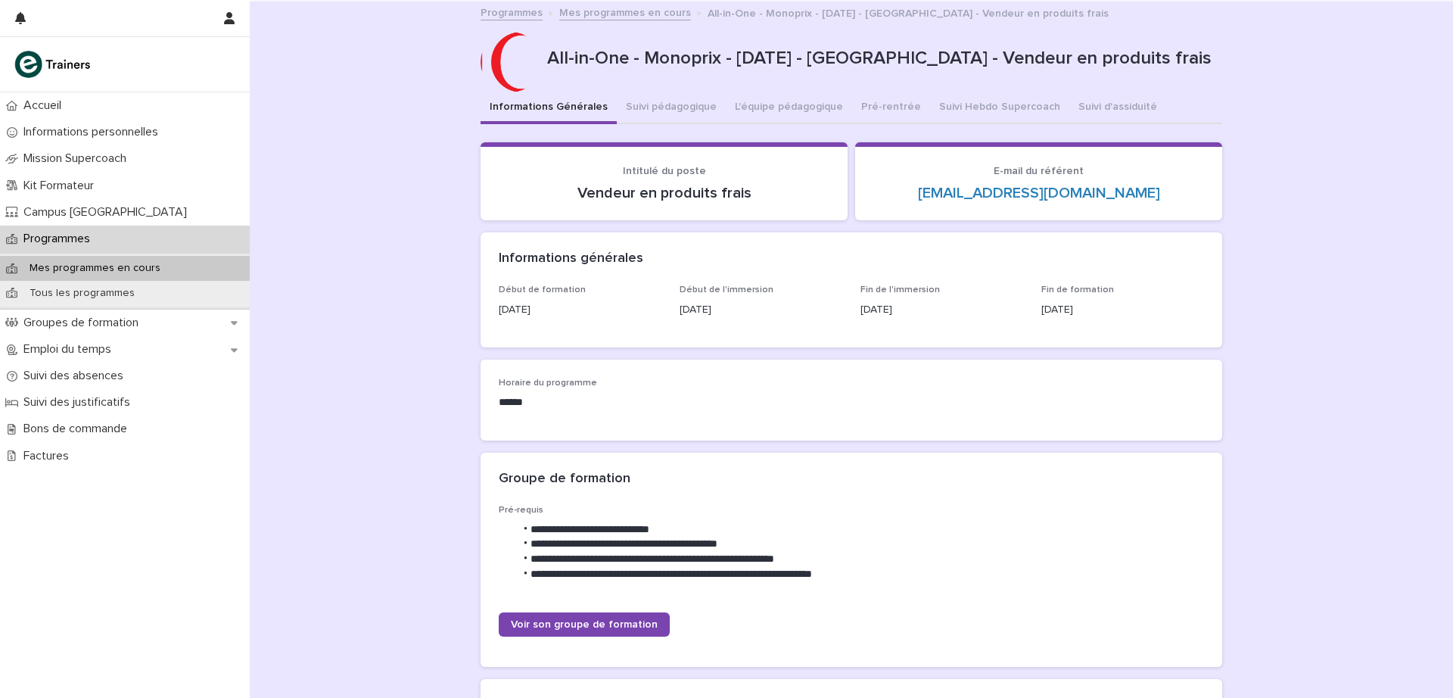
click at [487, 13] on link "Programmes" at bounding box center [511, 11] width 62 height 17
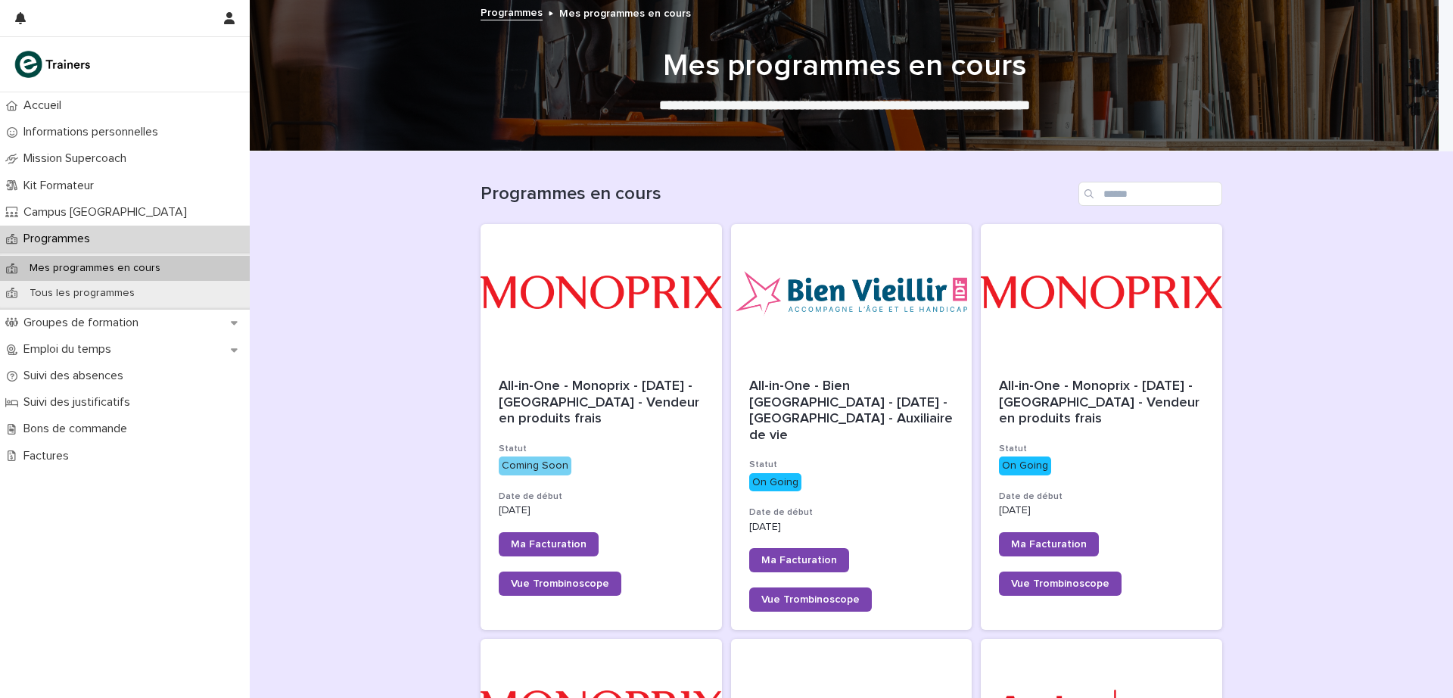
click at [615, 383] on span "All-in-One - Monoprix - [DATE] - [GEOGRAPHIC_DATA] - Vendeur en produits frais" at bounding box center [601, 402] width 204 height 46
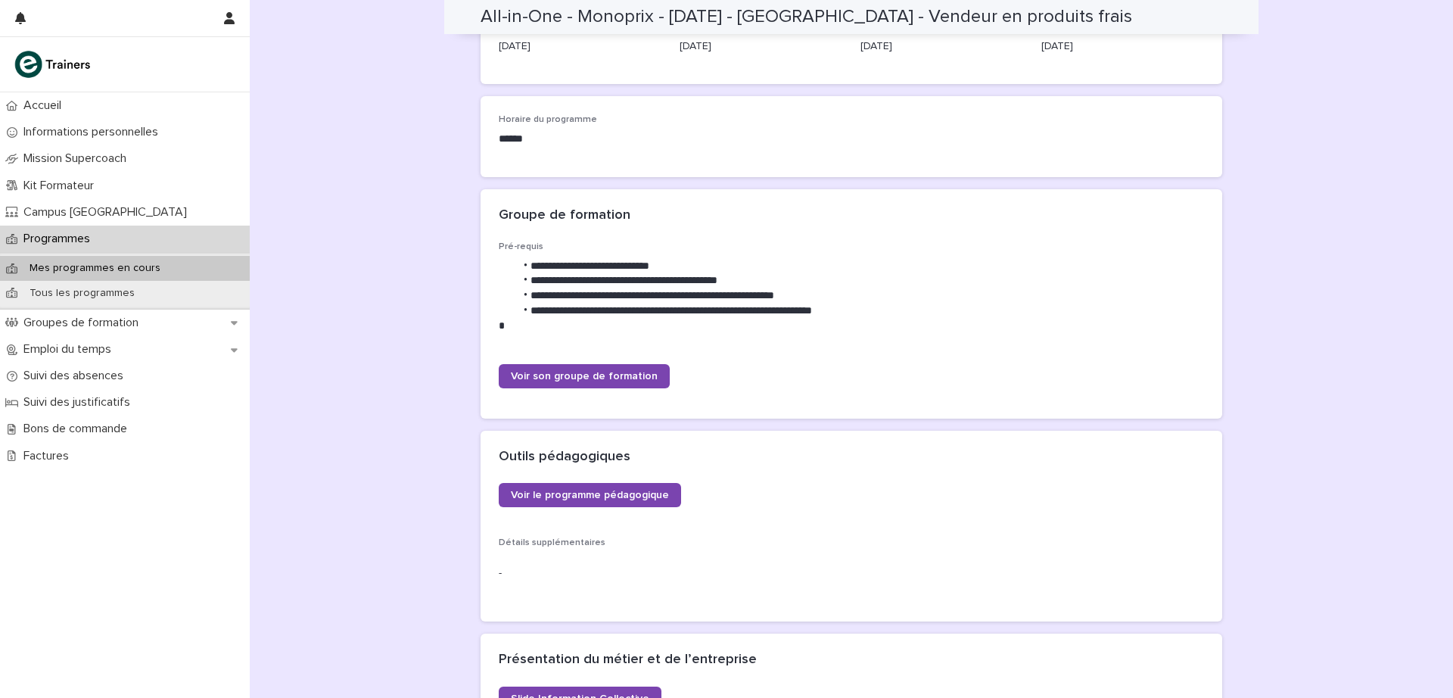
scroll to position [323, 0]
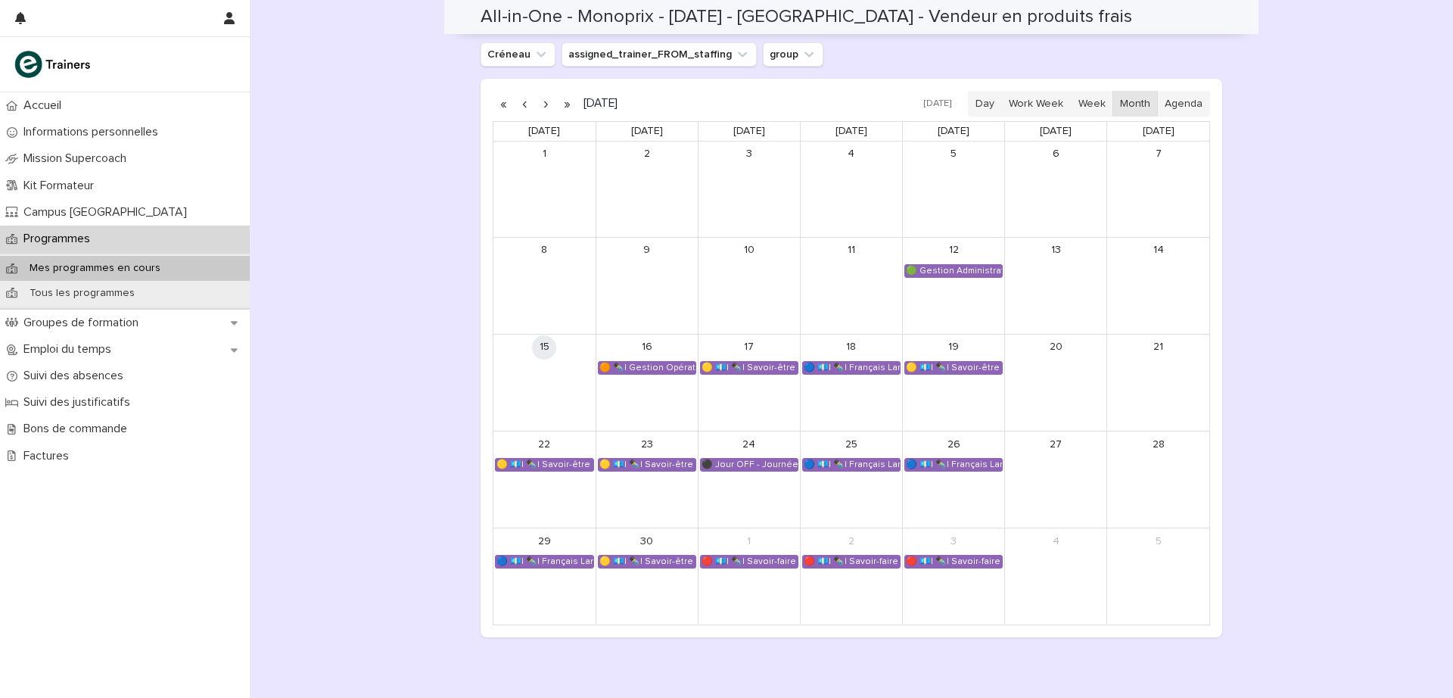
scroll to position [1073, 0]
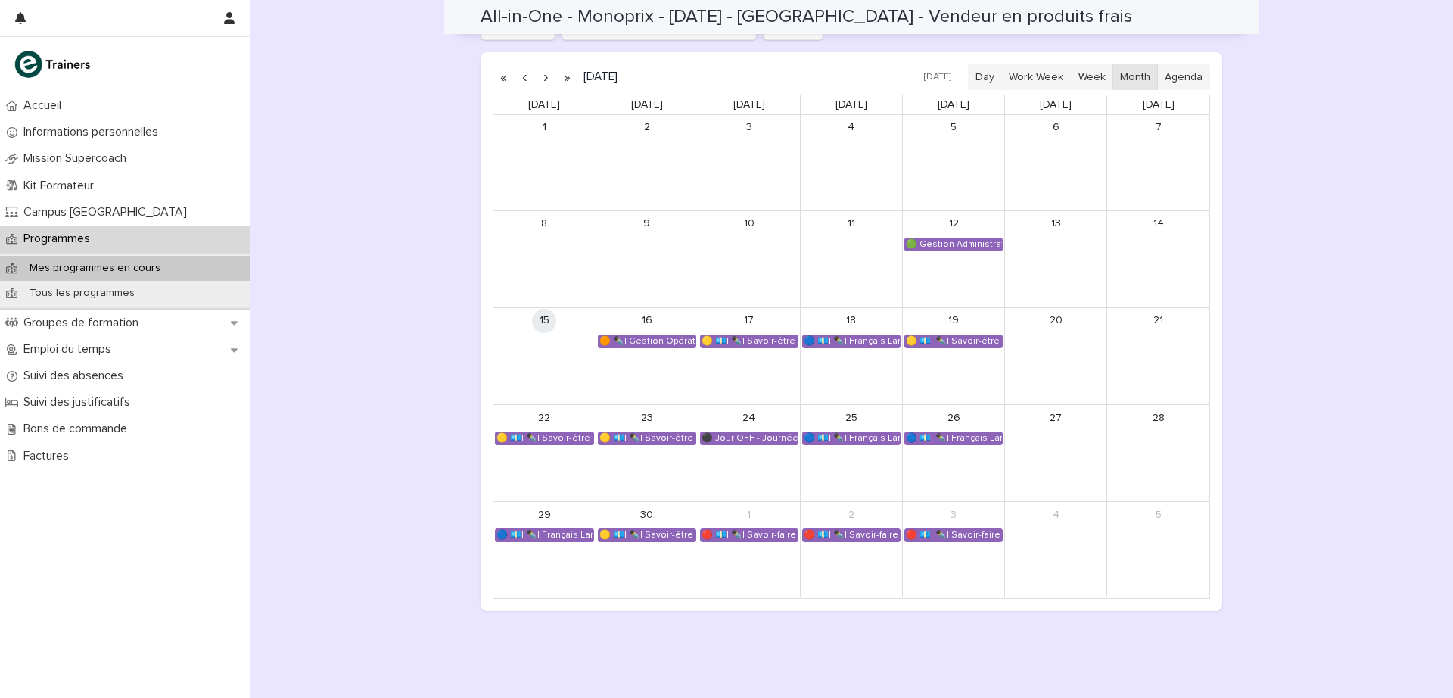
click at [851, 337] on div "🔵 💶| ✒️| Français Langue Professionnel - Valoriser les produits frais et leur o…" at bounding box center [851, 341] width 97 height 12
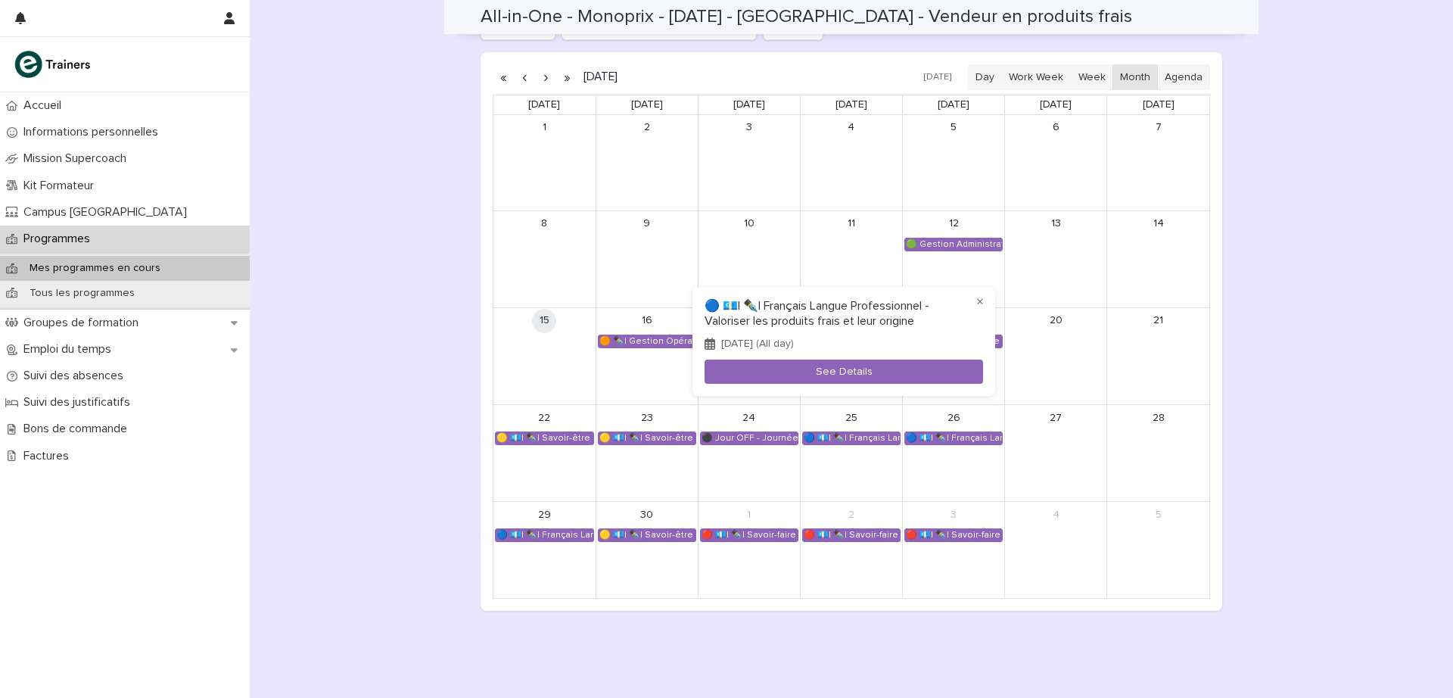
click at [809, 369] on button "See Details" at bounding box center [843, 371] width 278 height 25
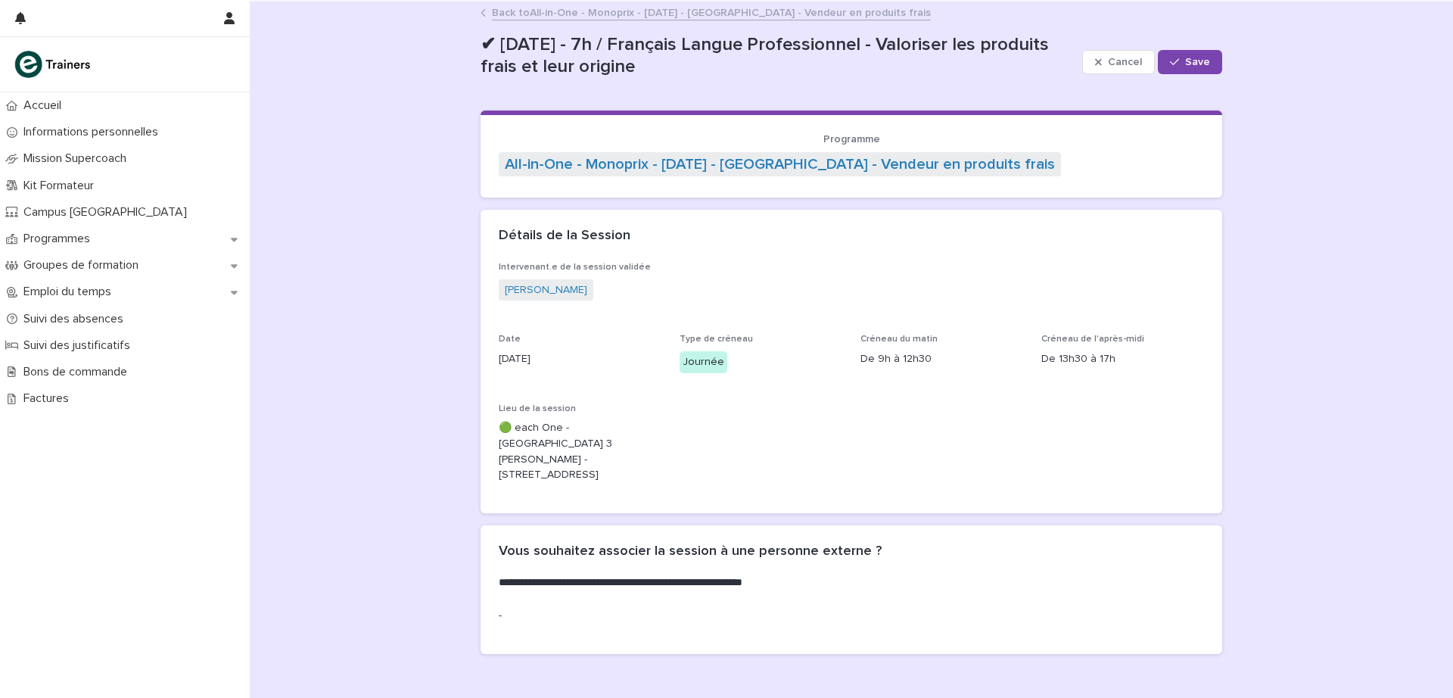
click at [518, 16] on link "Back to All-in-One - Monoprix - [DATE] - [GEOGRAPHIC_DATA] - Vendeur en produit…" at bounding box center [711, 11] width 439 height 17
